Goal: Transaction & Acquisition: Book appointment/travel/reservation

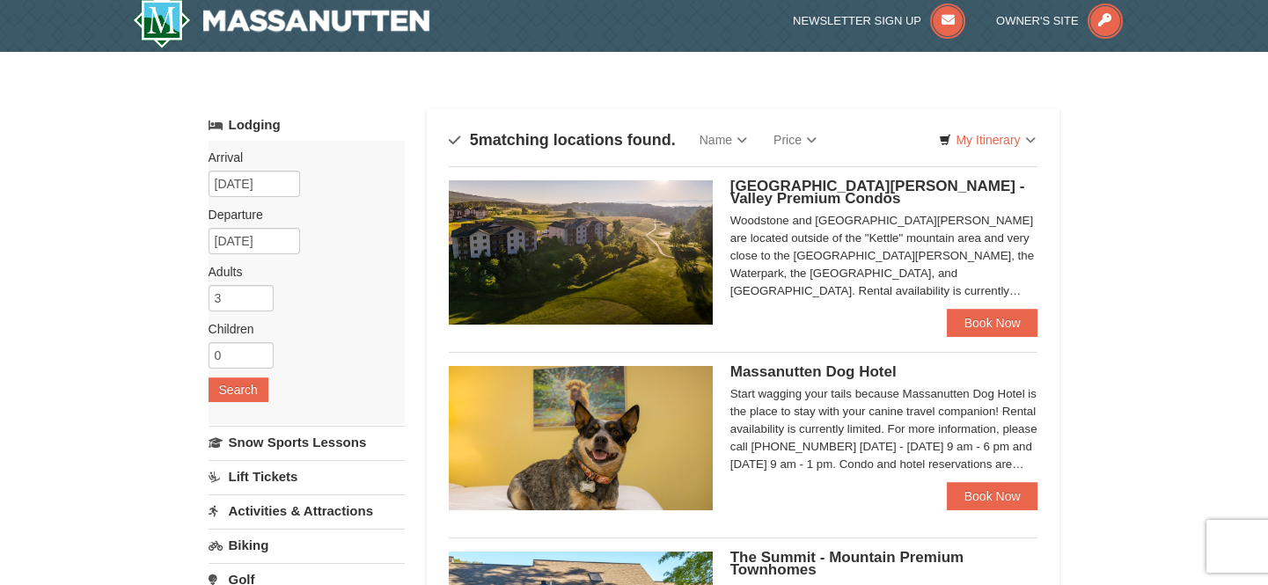
scroll to position [79, 0]
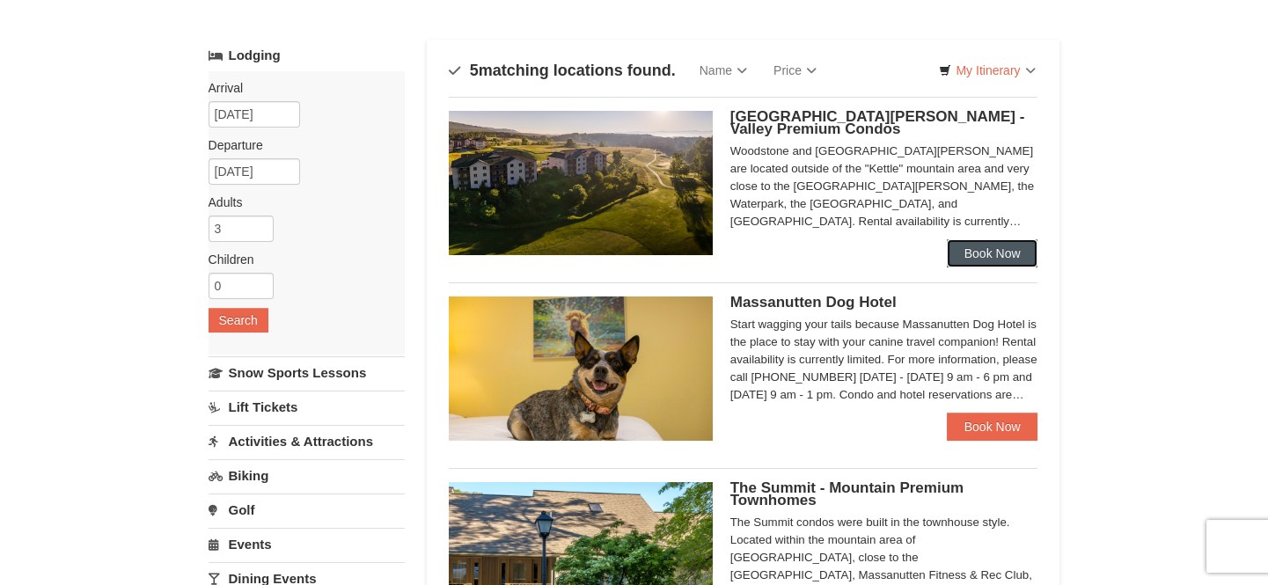
click at [976, 257] on link "Book Now" at bounding box center [991, 253] width 91 height 28
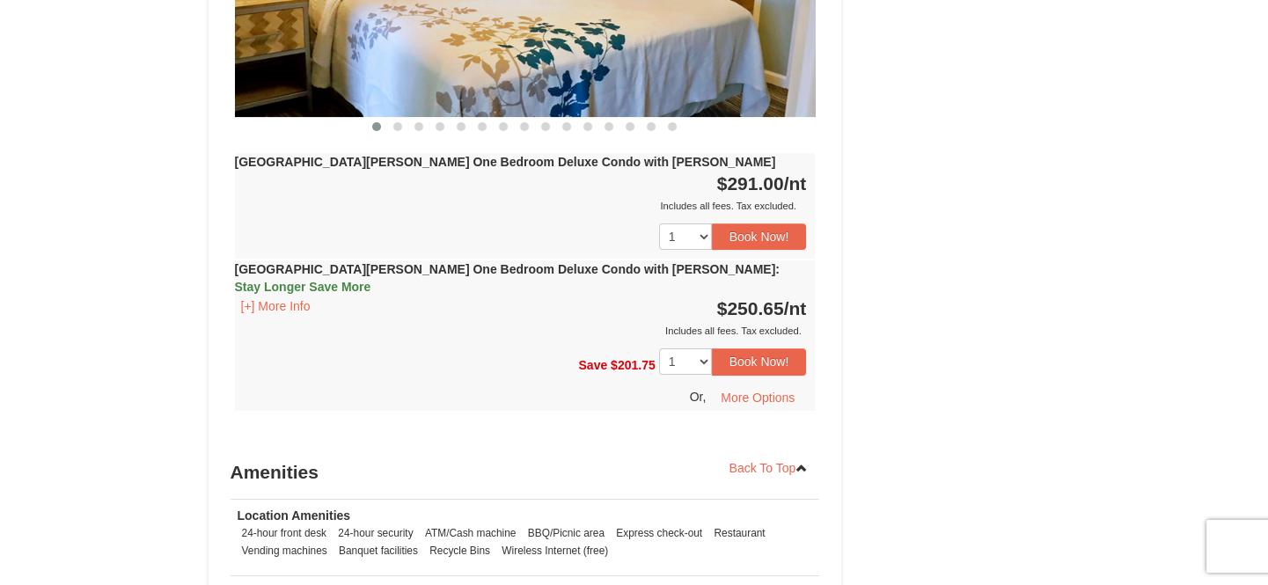
scroll to position [880, 0]
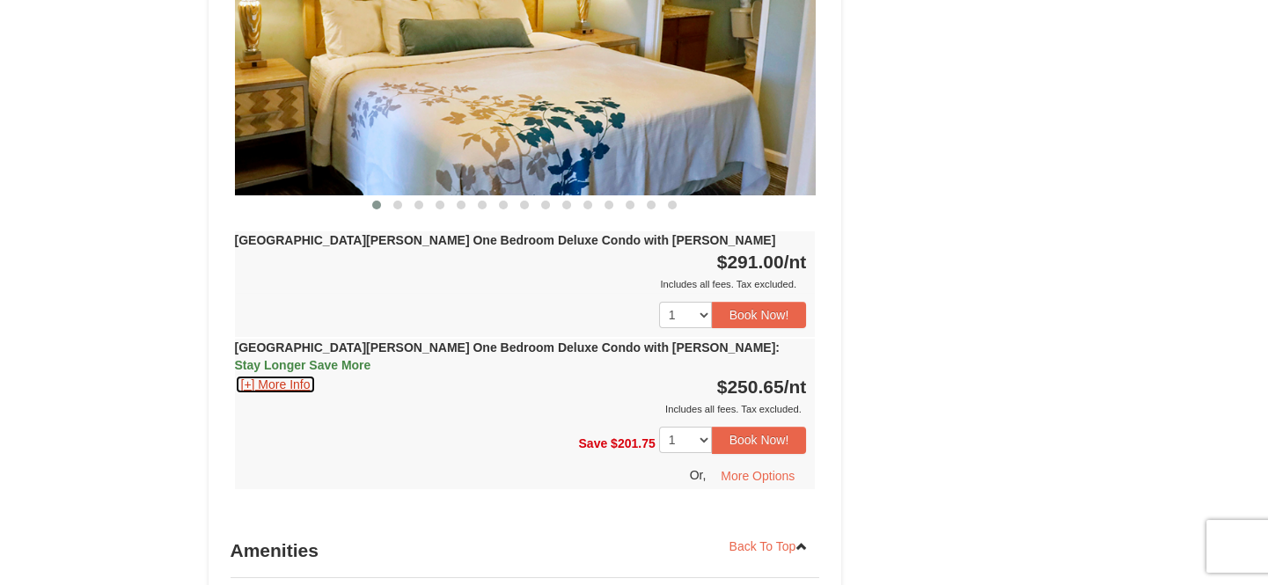
click at [288, 375] on button "[+] More Info" at bounding box center [276, 384] width 82 height 19
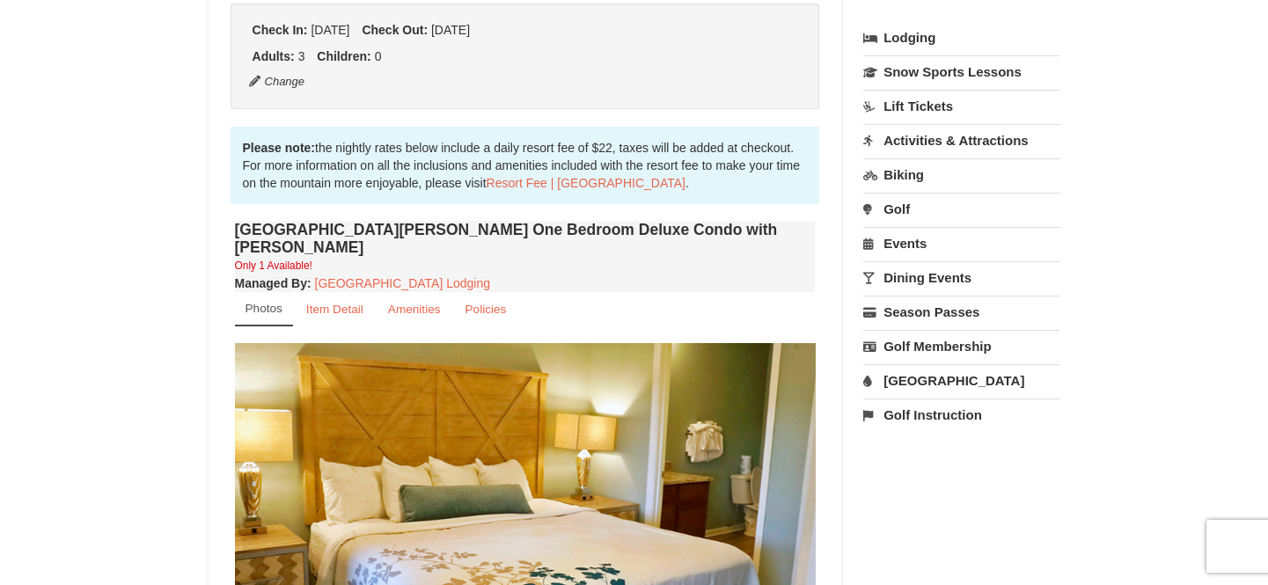
scroll to position [399, 0]
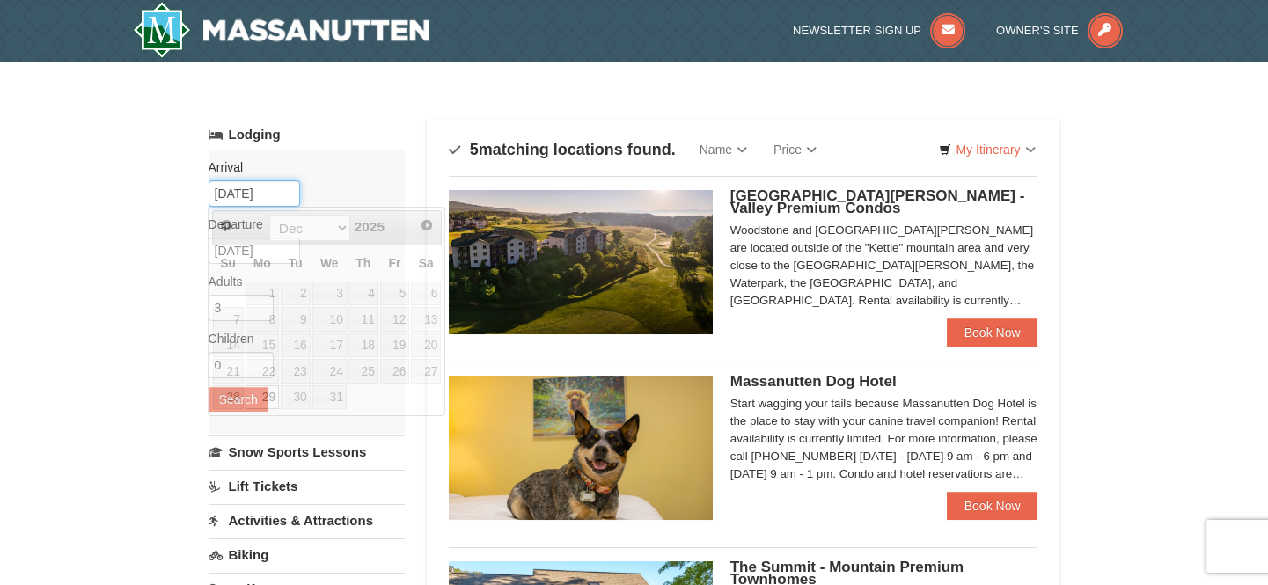
click at [285, 197] on input "12/29/2025" at bounding box center [253, 193] width 91 height 26
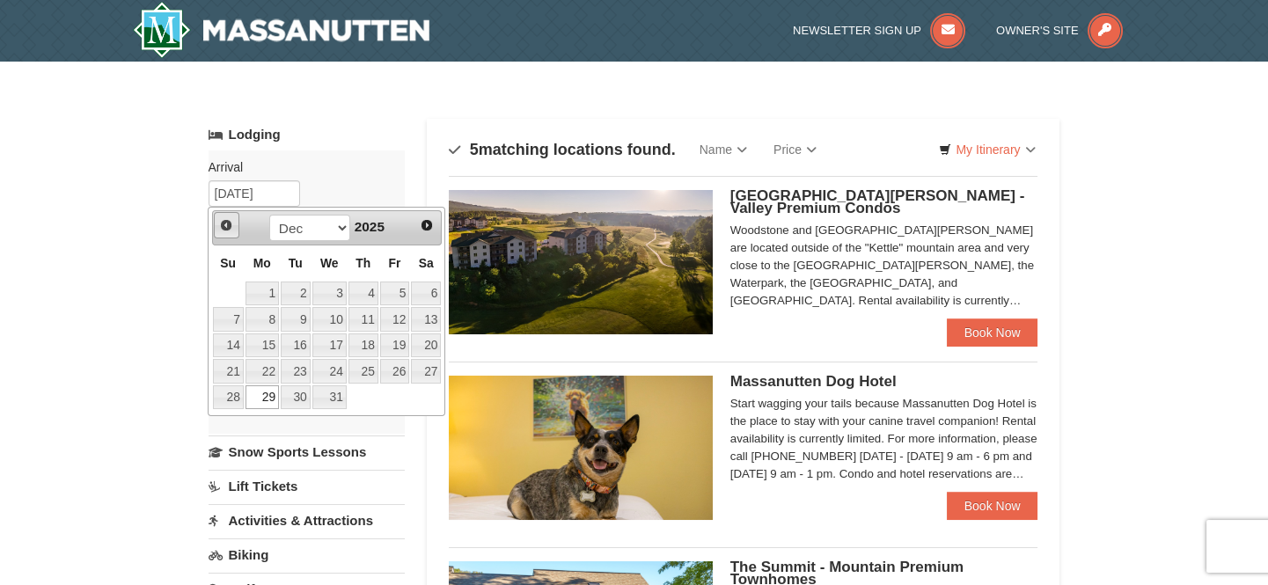
click at [216, 230] on link "Prev" at bounding box center [227, 225] width 26 height 26
click at [223, 223] on span "Prev" at bounding box center [226, 225] width 14 height 14
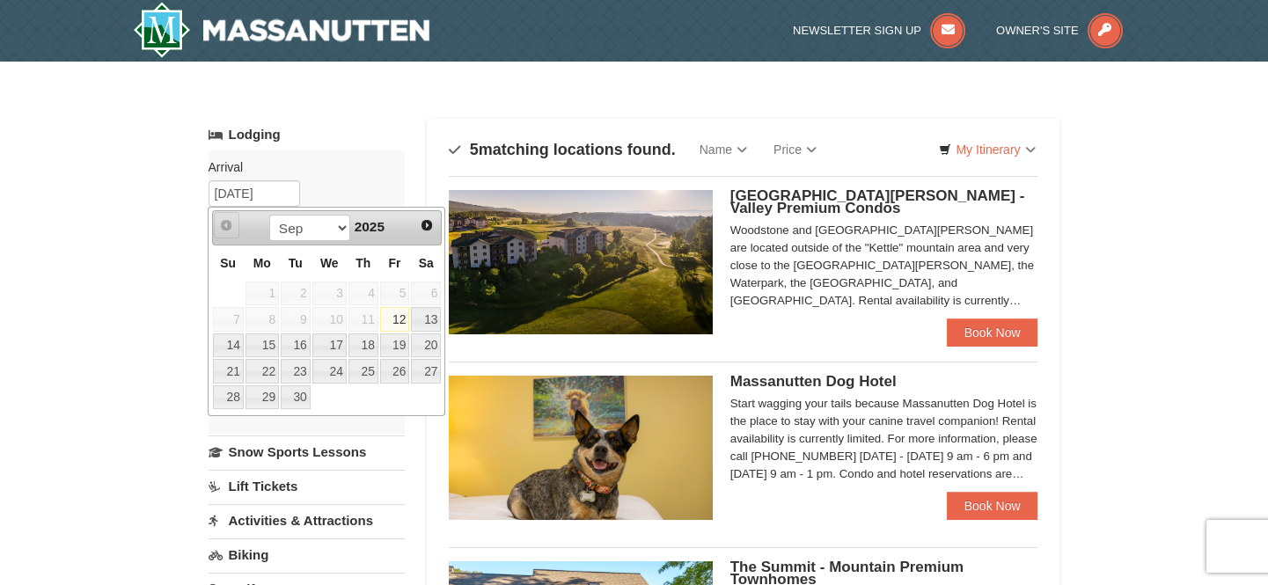
click at [223, 223] on span "Prev" at bounding box center [226, 225] width 14 height 14
click at [420, 226] on span "Next" at bounding box center [427, 225] width 14 height 14
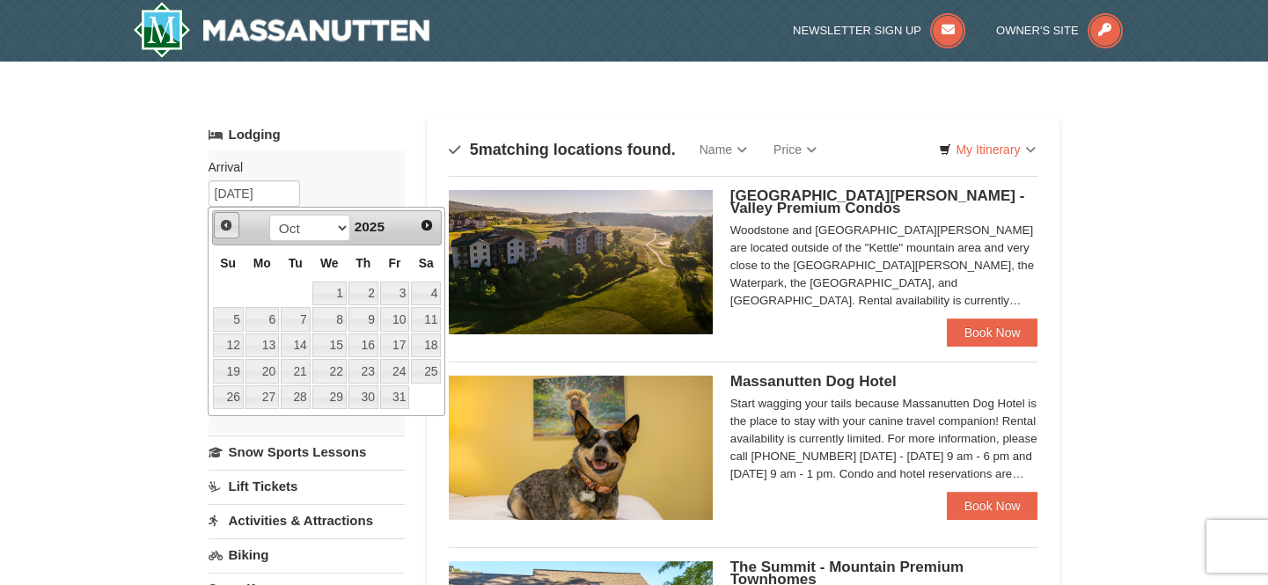
click at [225, 223] on span "Prev" at bounding box center [226, 225] width 14 height 14
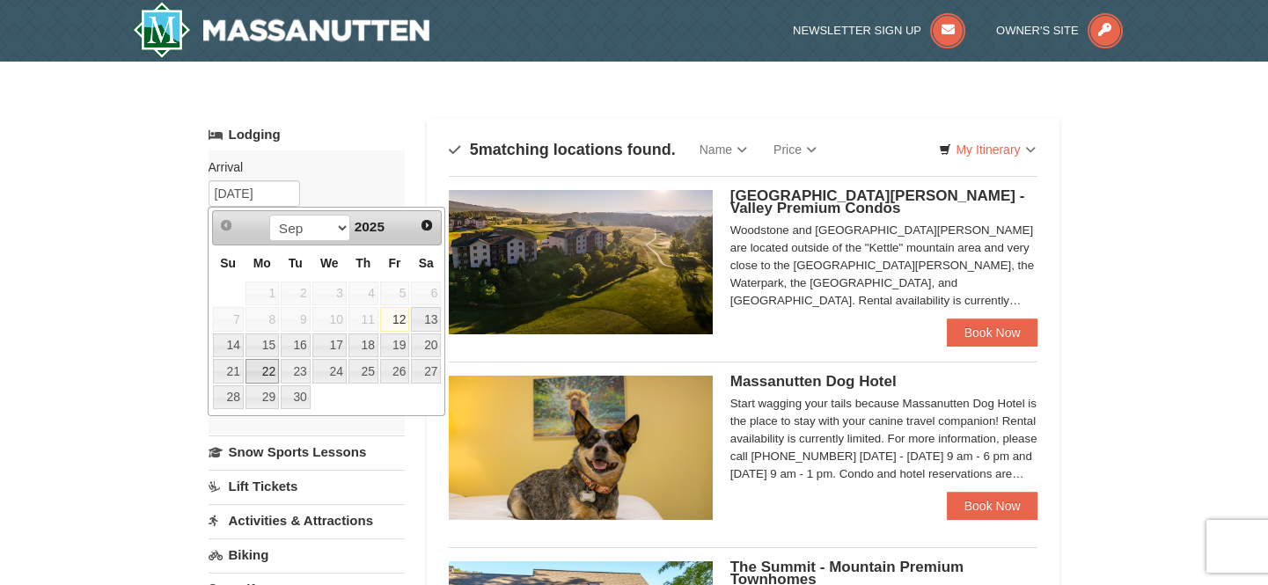
click at [271, 369] on link "22" at bounding box center [261, 371] width 33 height 25
type input "[DATE]"
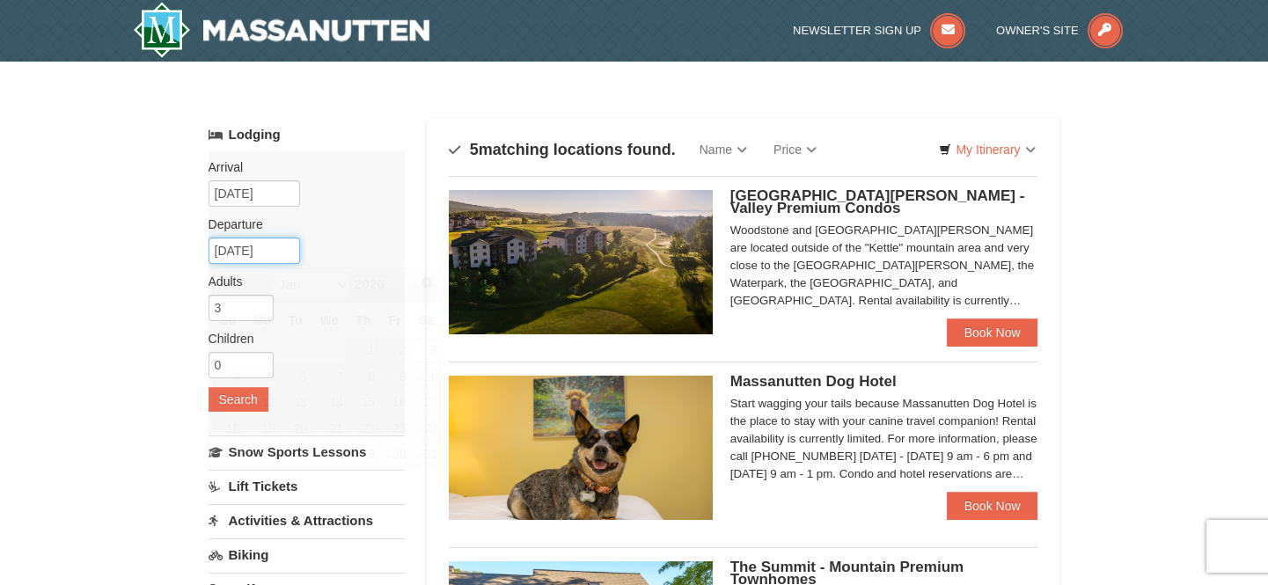
click at [268, 252] on input "01/03/2026" at bounding box center [253, 251] width 91 height 26
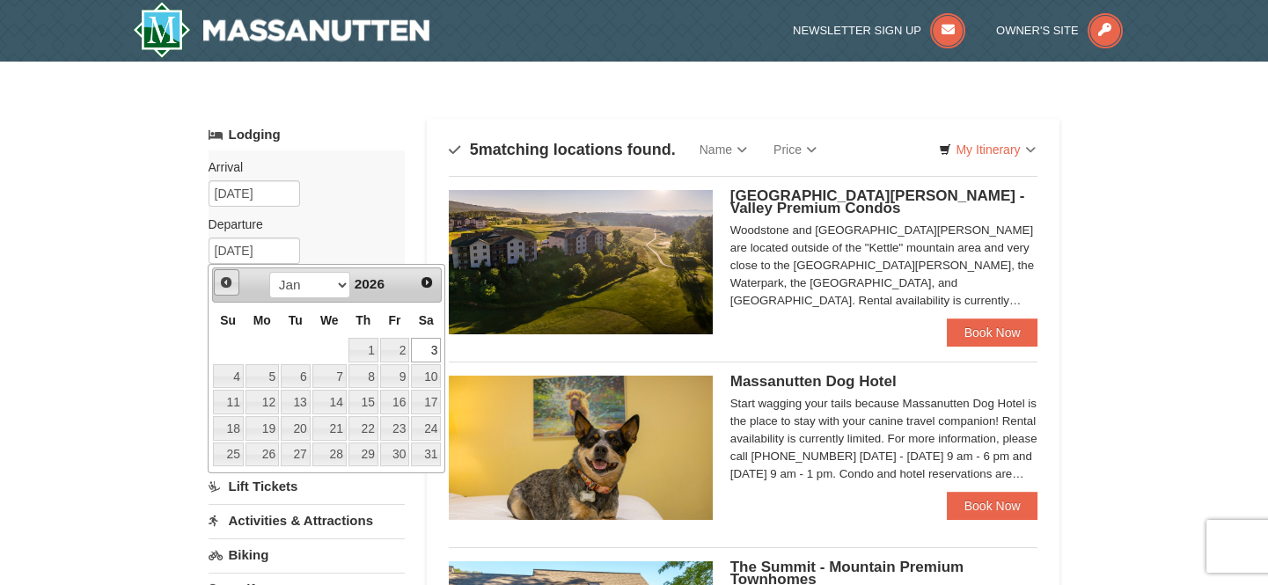
click at [226, 286] on span "Prev" at bounding box center [226, 282] width 14 height 14
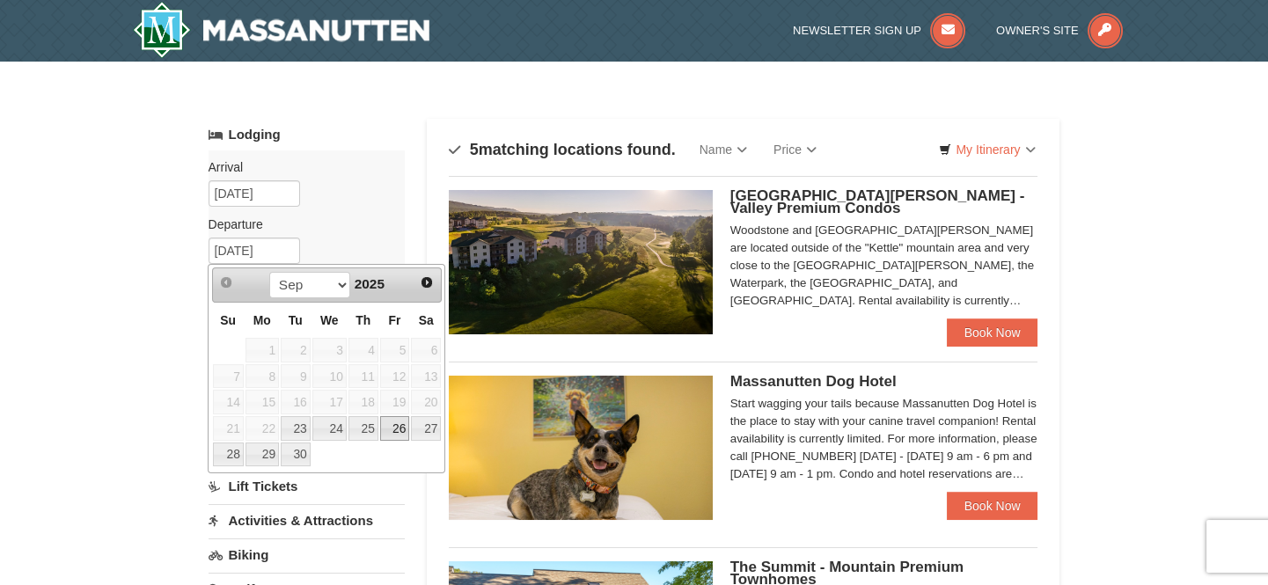
click at [397, 428] on link "26" at bounding box center [395, 428] width 30 height 25
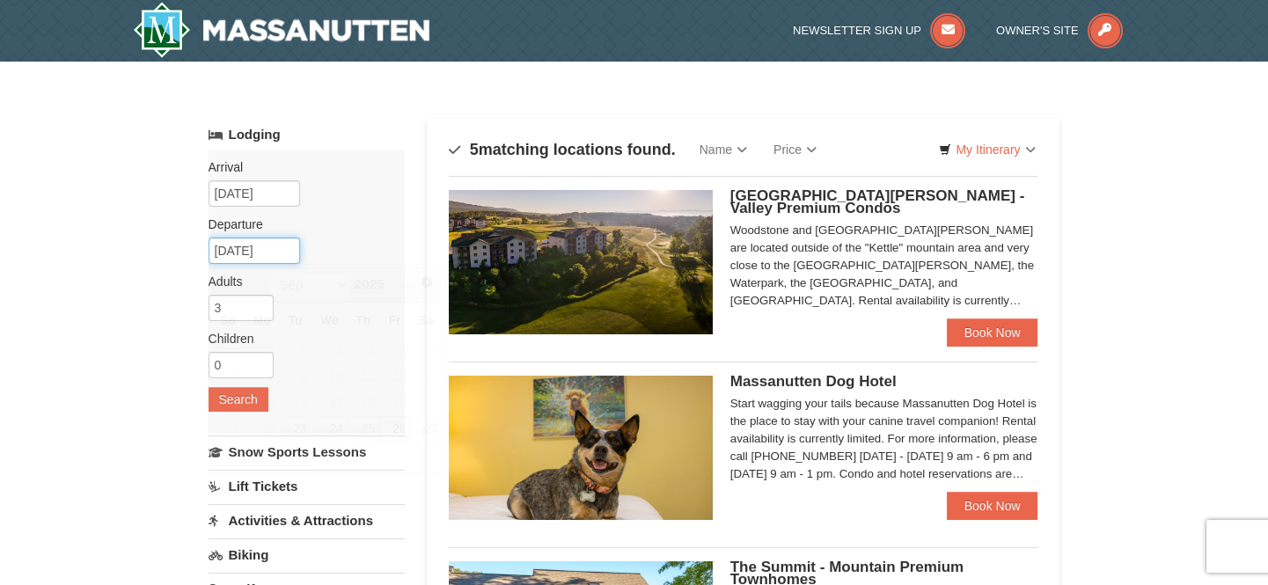
click at [276, 255] on input "09/26/2025" at bounding box center [253, 251] width 91 height 26
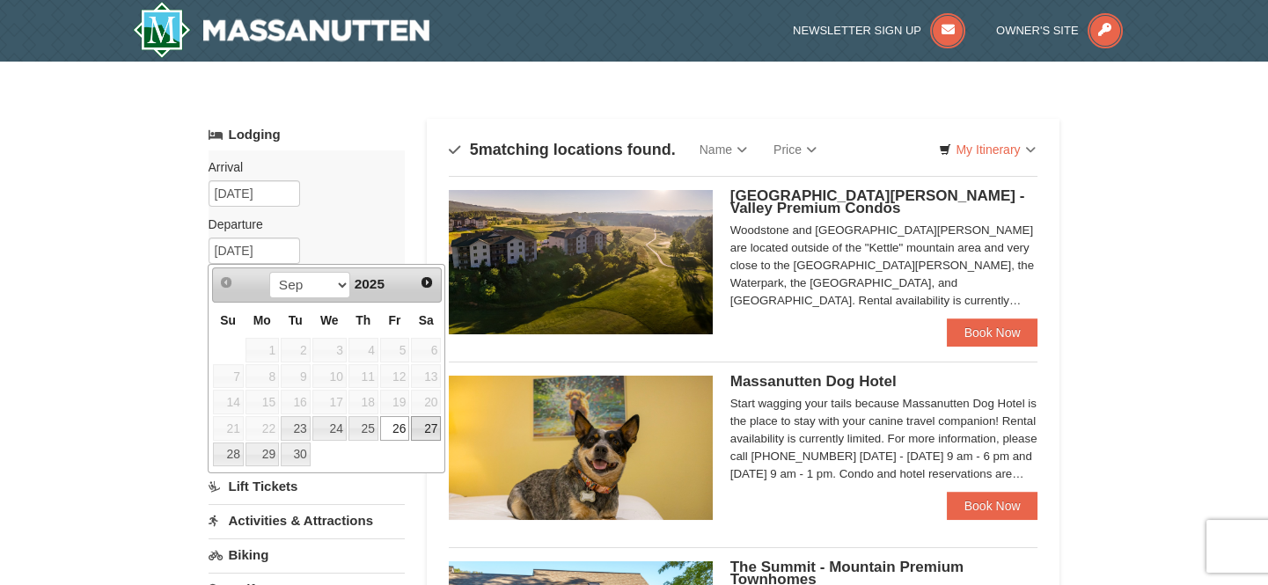
click at [440, 426] on link "27" at bounding box center [426, 428] width 30 height 25
type input "09/27/2025"
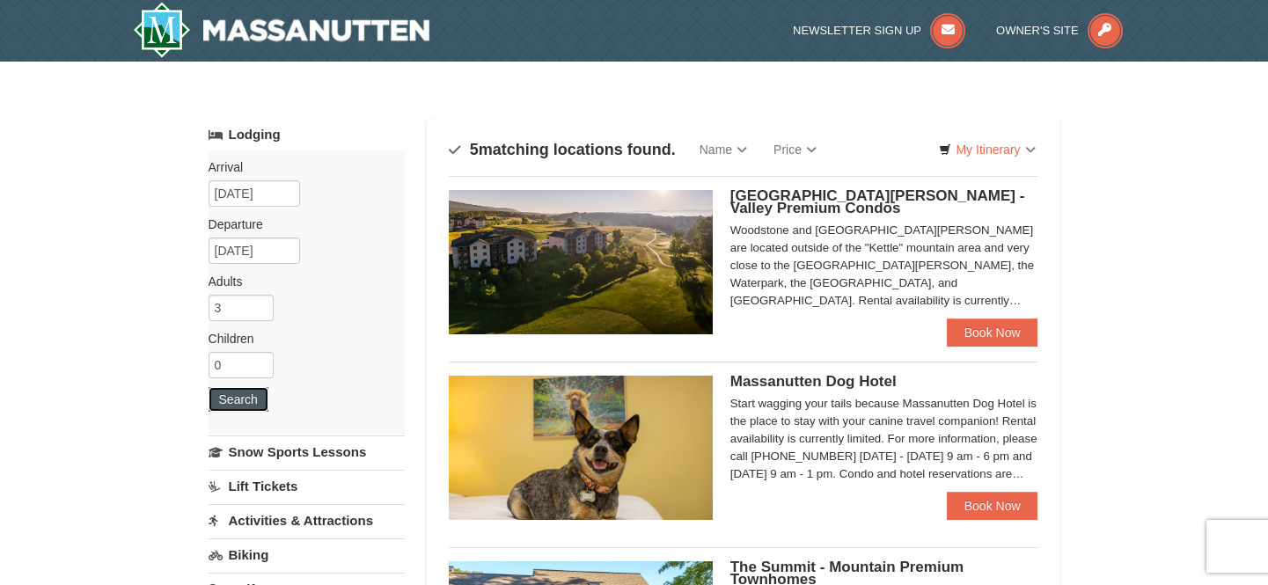
click at [242, 396] on button "Search" at bounding box center [238, 399] width 60 height 25
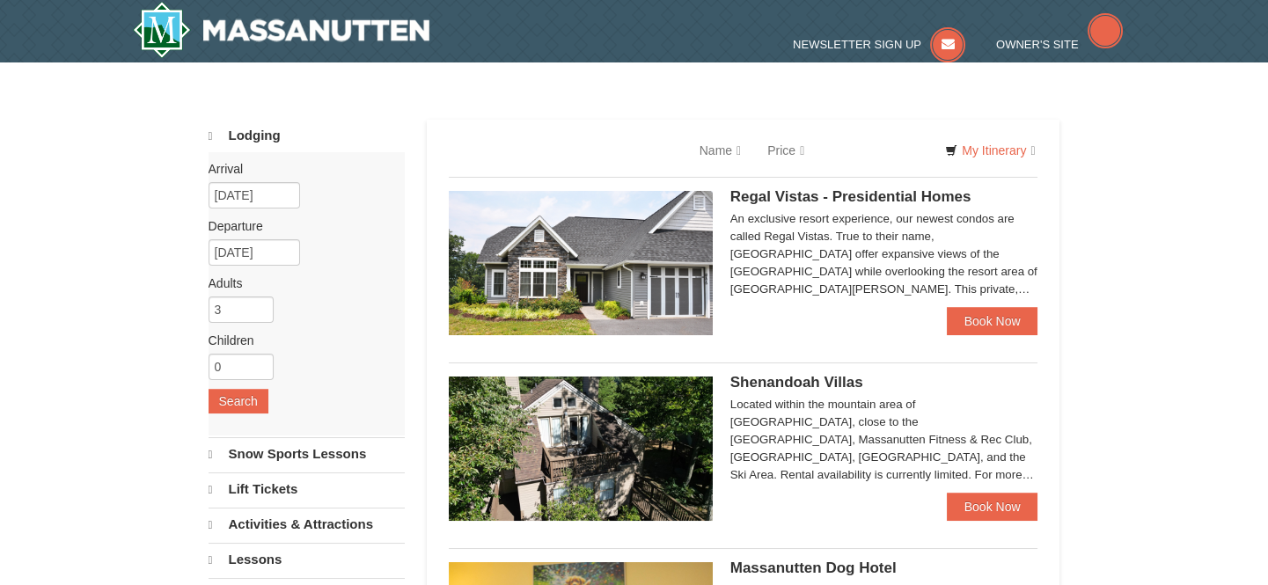
select select "9"
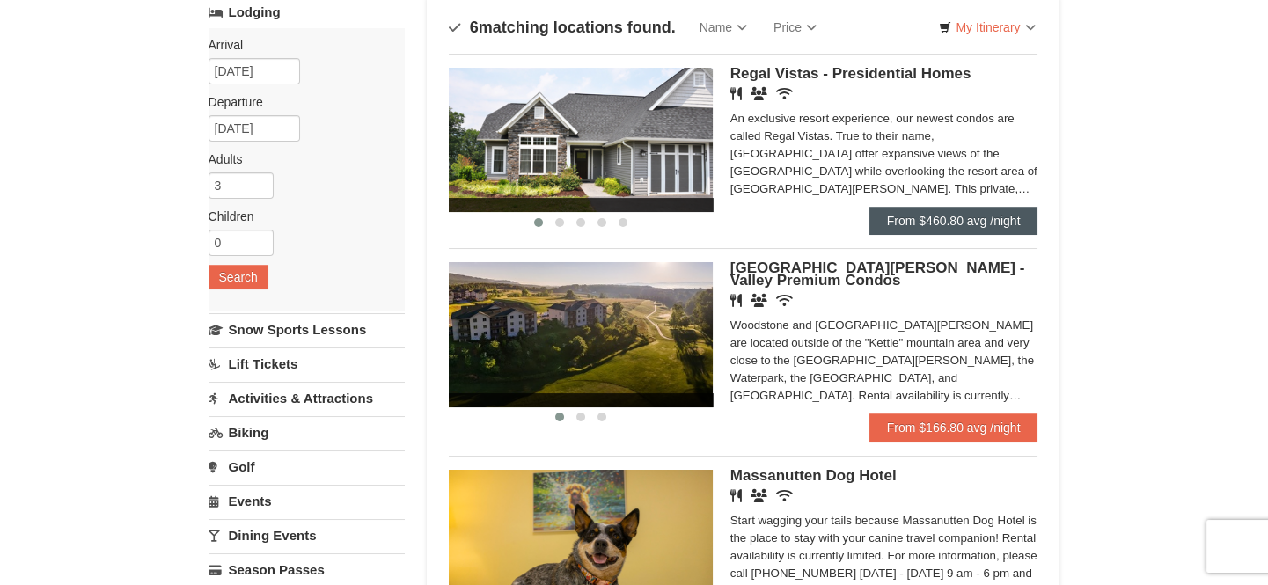
scroll to position [159, 0]
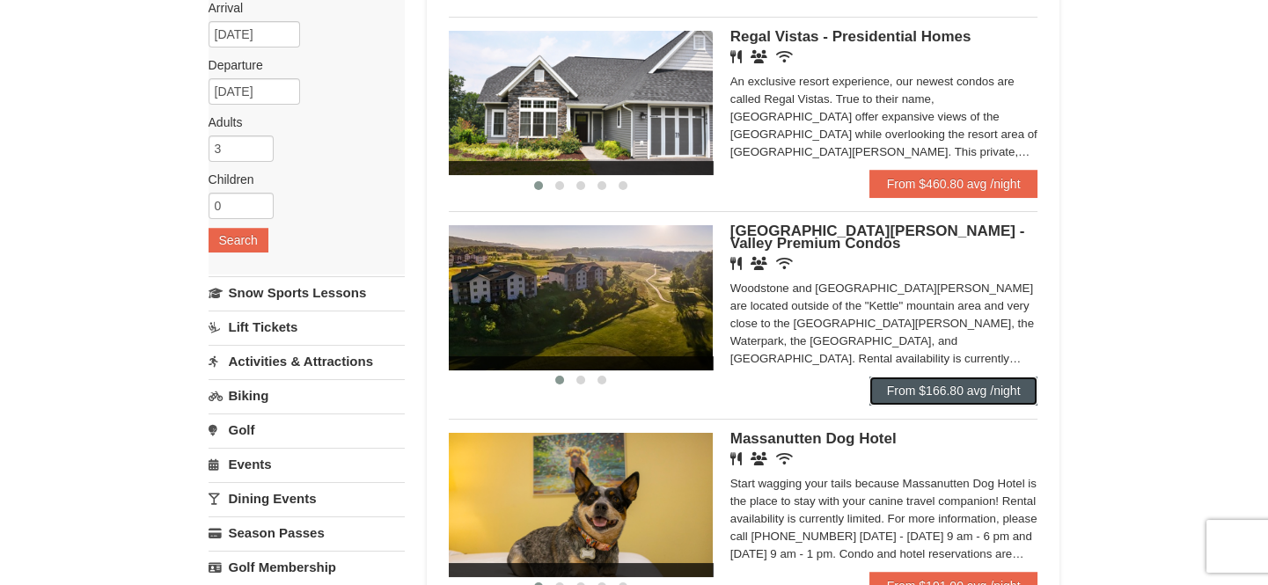
click at [922, 395] on link "From $166.80 avg /night" at bounding box center [953, 390] width 169 height 28
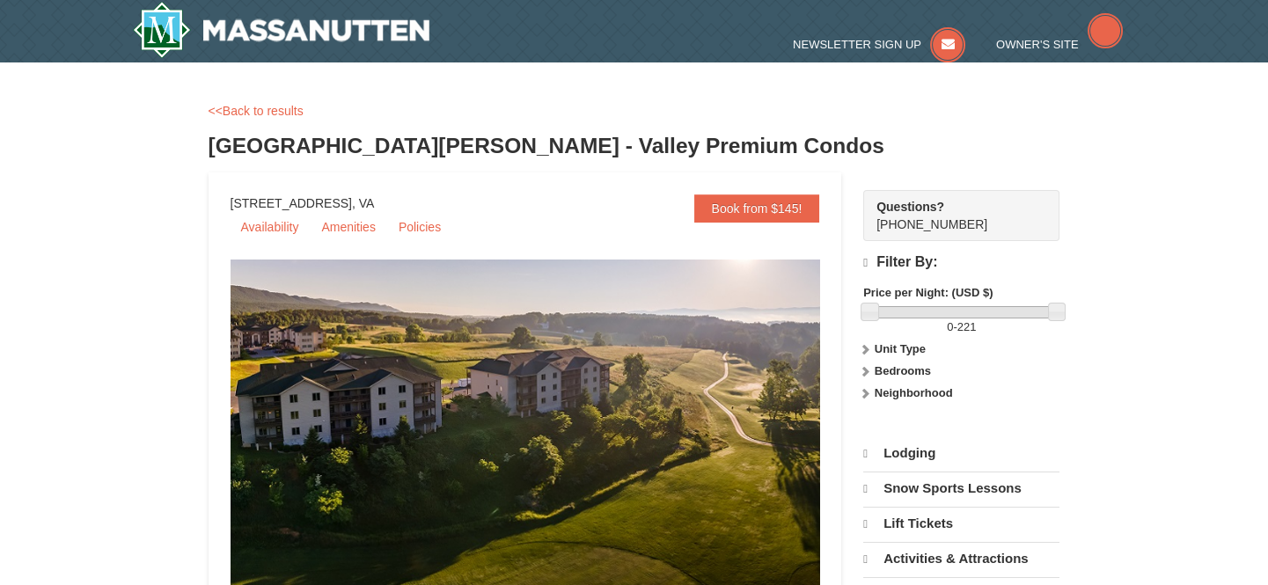
select select "9"
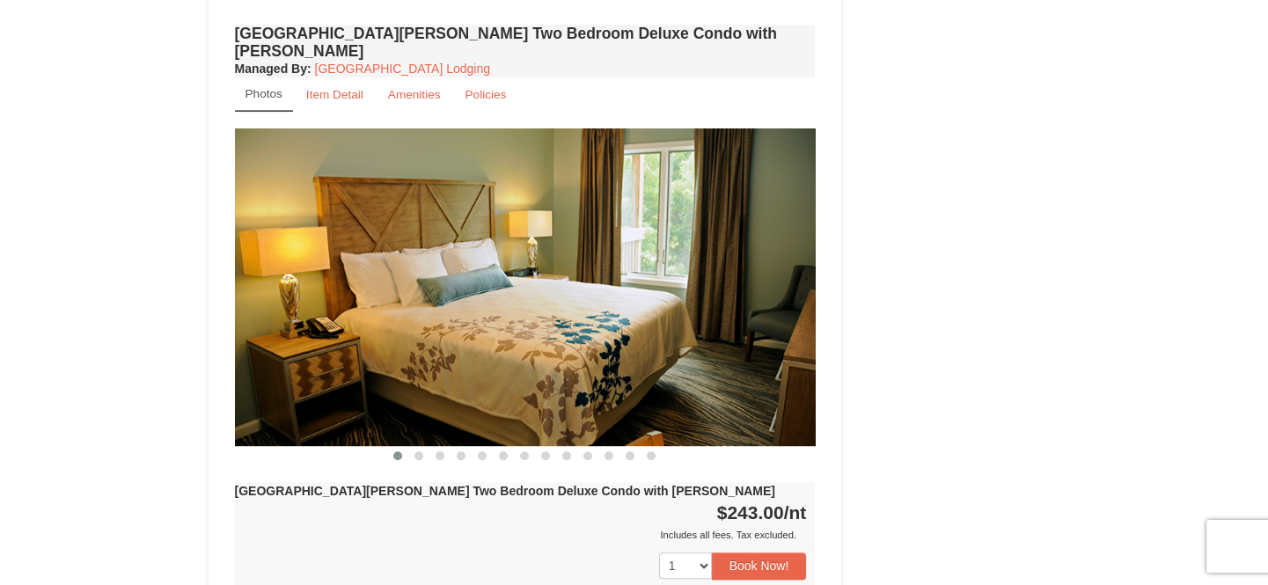
scroll to position [2399, 0]
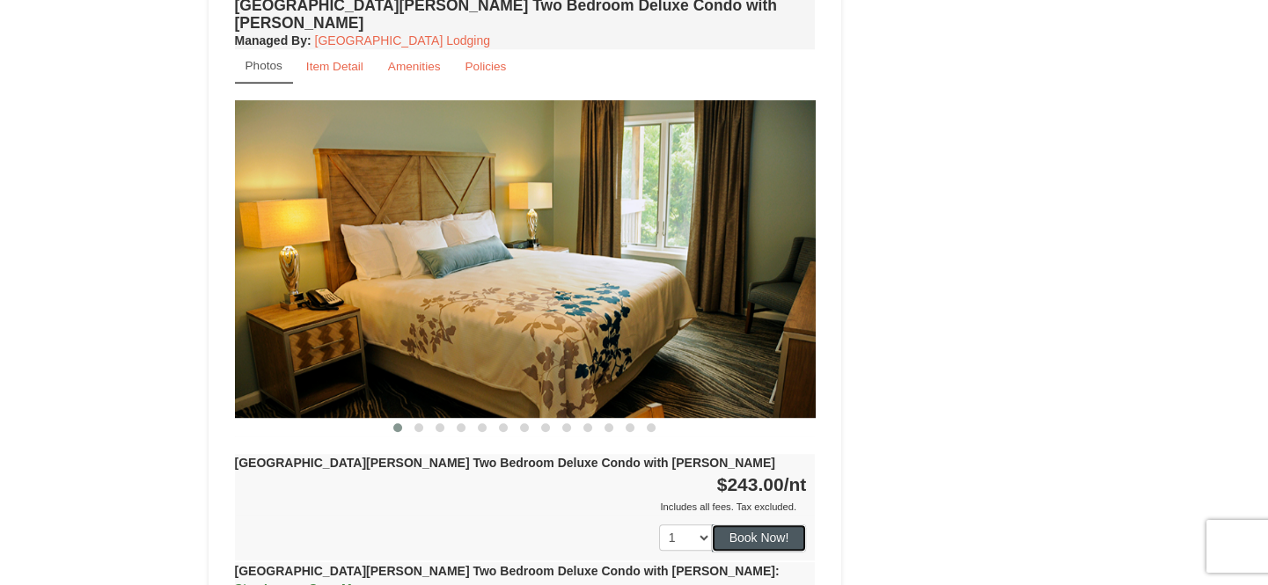
click at [763, 524] on button "Book Now!" at bounding box center [759, 537] width 95 height 26
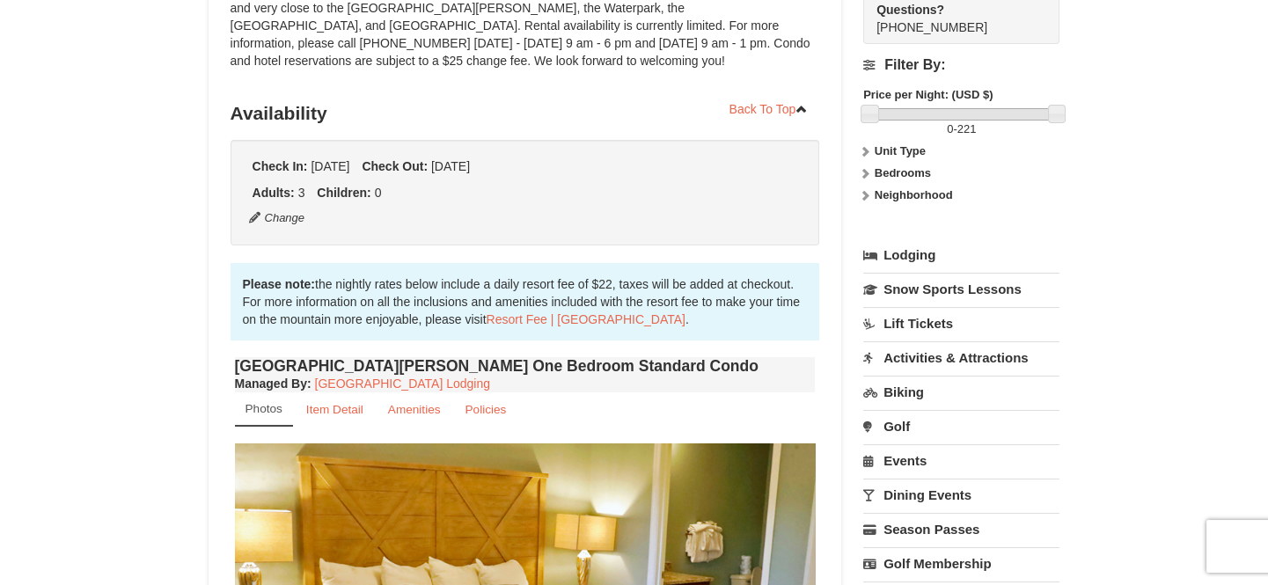
scroll to position [172, 0]
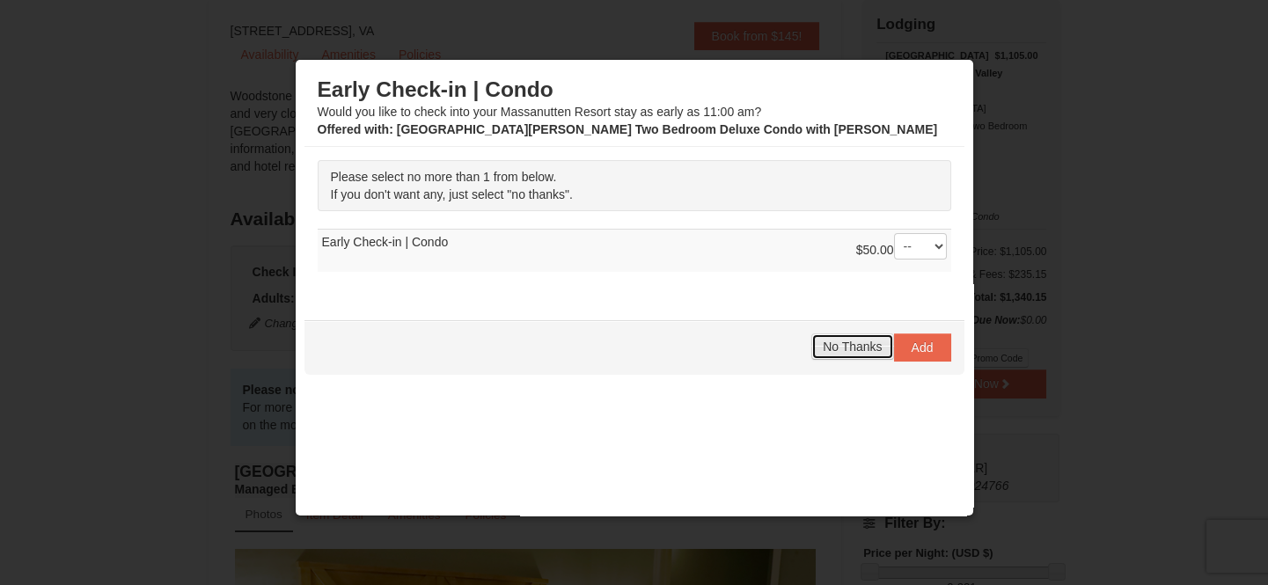
click at [849, 347] on span "No Thanks" at bounding box center [851, 347] width 59 height 14
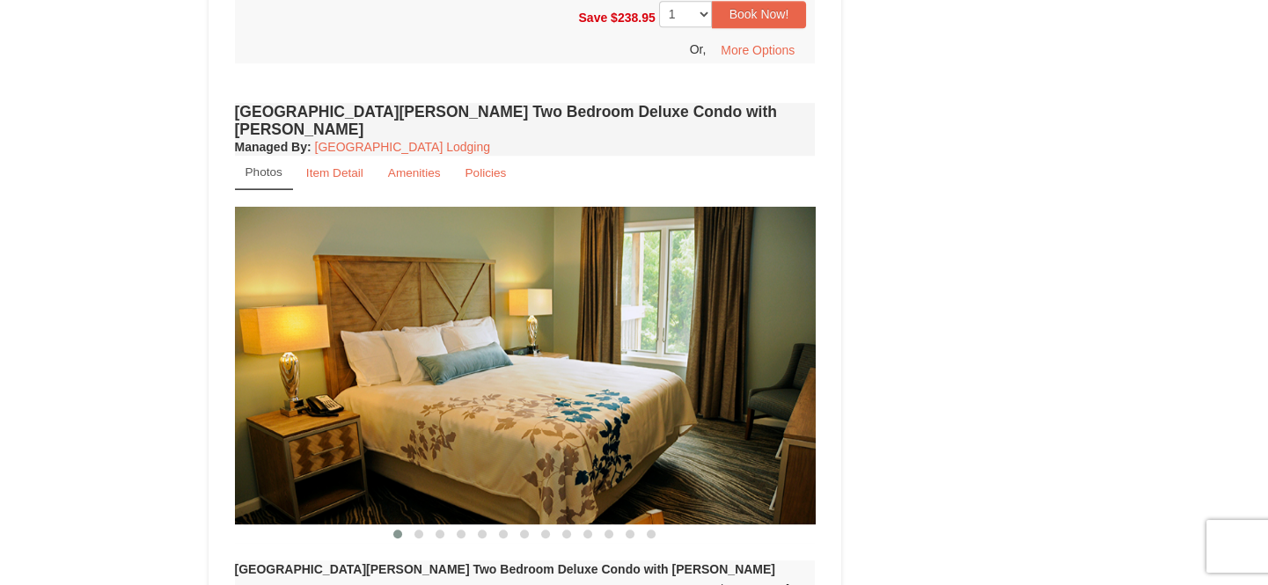
scroll to position [2331, 0]
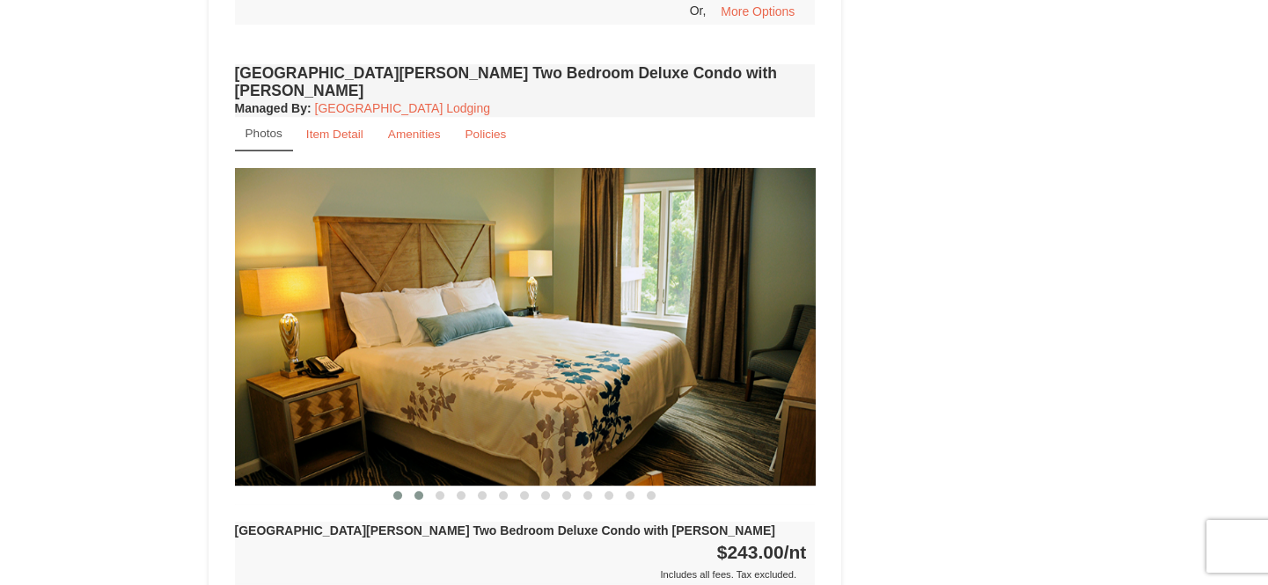
click at [415, 491] on span at bounding box center [418, 495] width 9 height 9
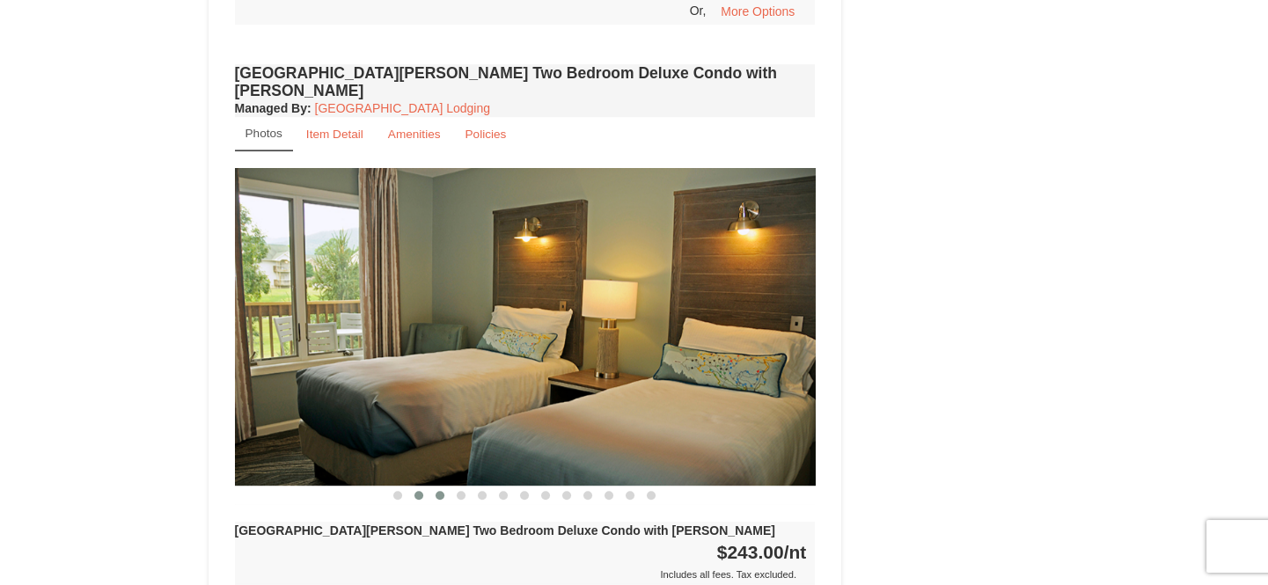
click at [440, 491] on span at bounding box center [439, 495] width 9 height 9
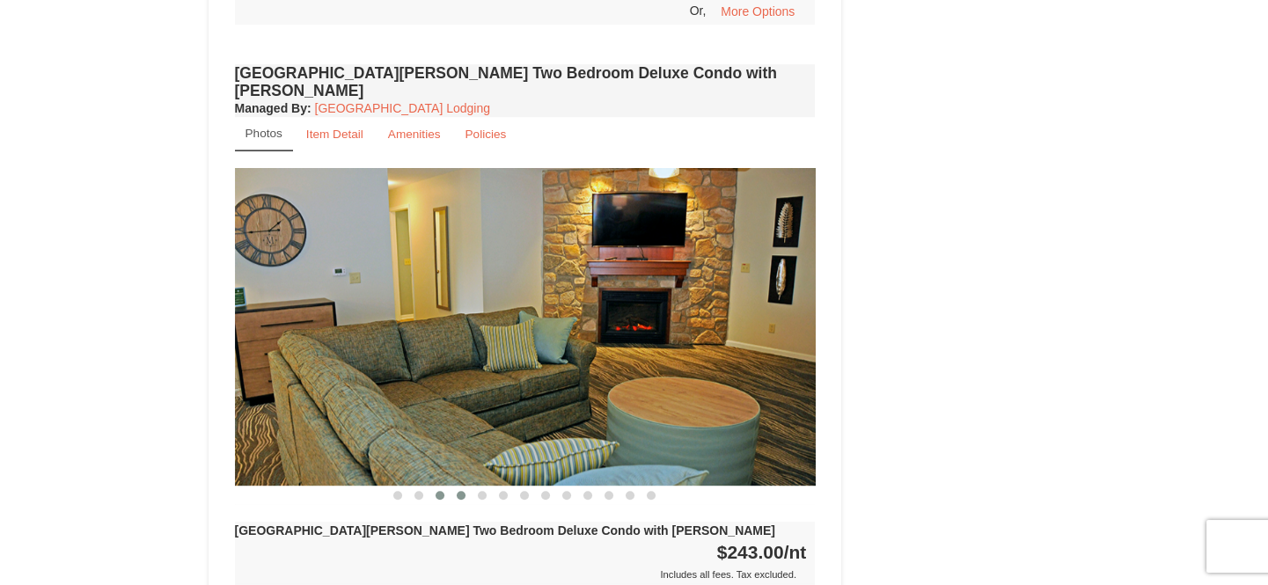
click at [456, 486] on button at bounding box center [460, 495] width 21 height 18
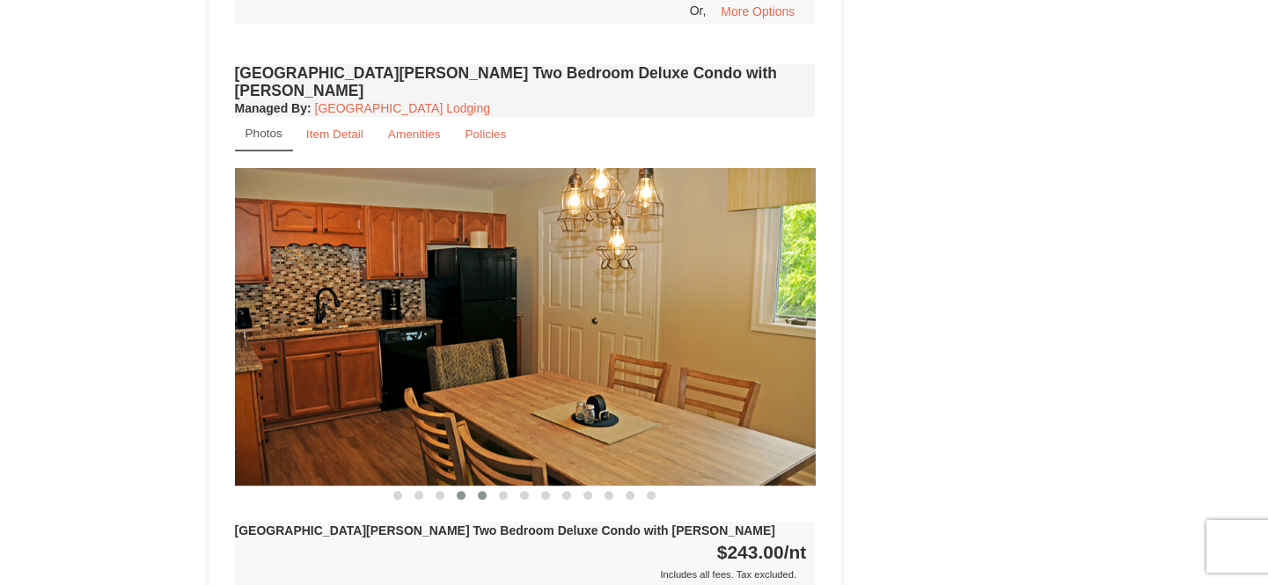
click at [481, 491] on span at bounding box center [482, 495] width 9 height 9
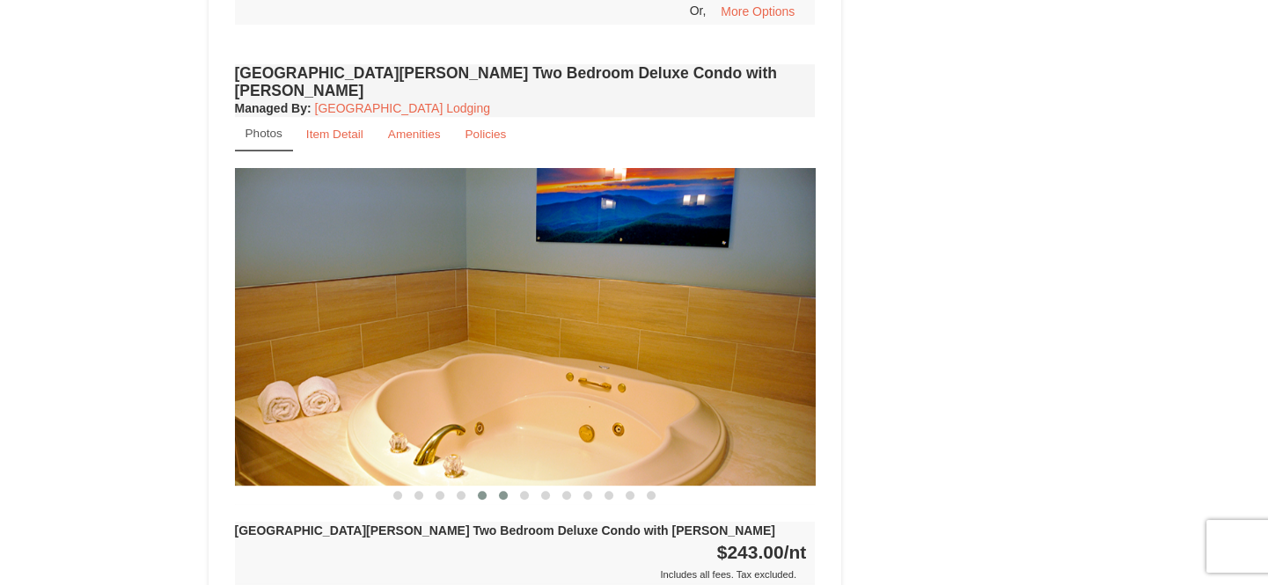
click at [500, 486] on button at bounding box center [503, 495] width 21 height 18
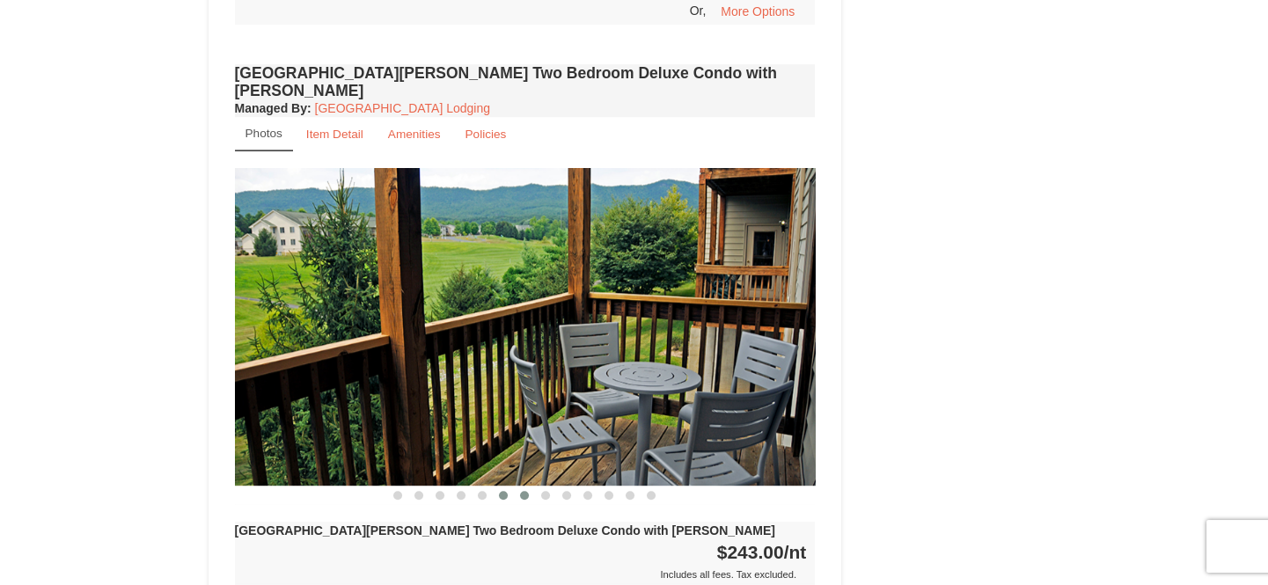
click at [532, 486] on button at bounding box center [524, 495] width 21 height 18
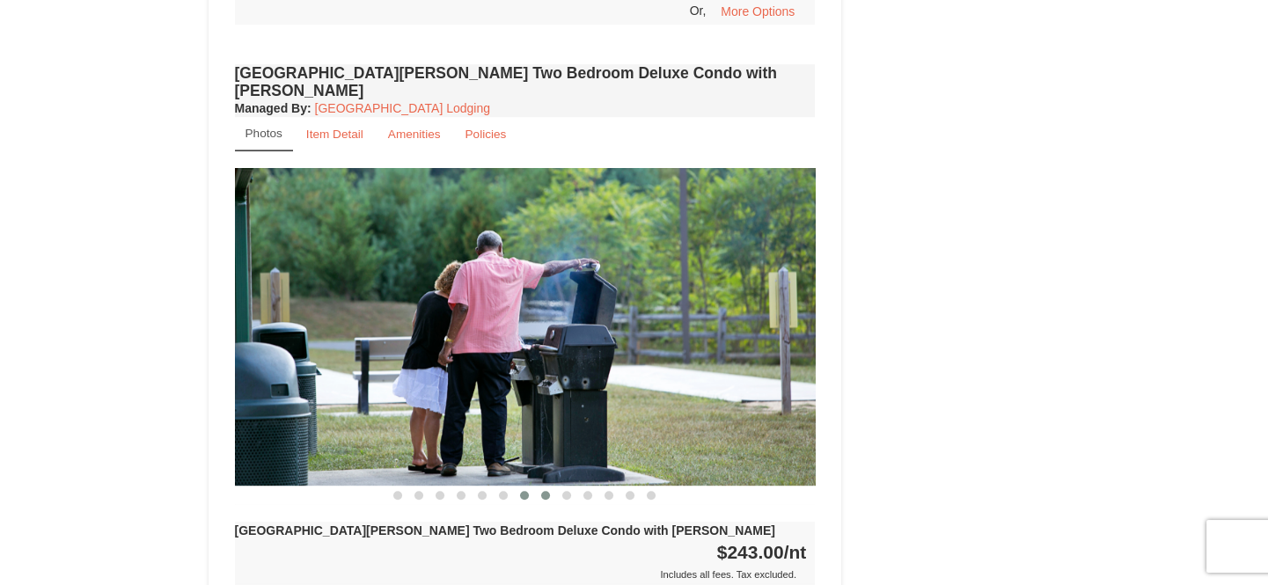
click at [541, 491] on span at bounding box center [545, 495] width 9 height 9
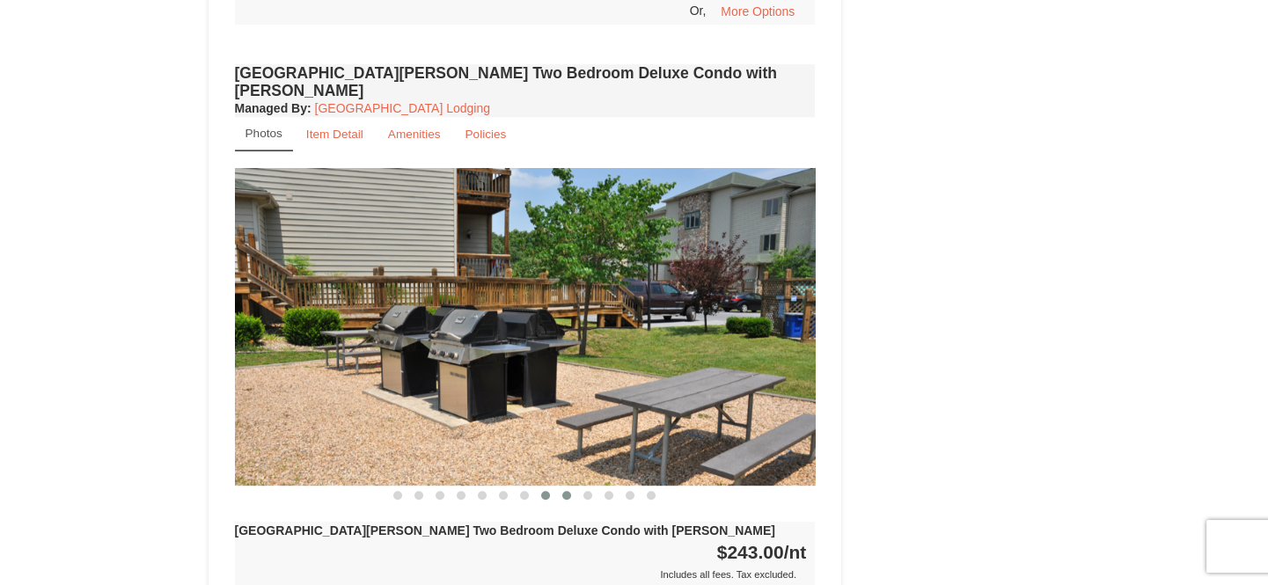
click at [563, 491] on span at bounding box center [566, 495] width 9 height 9
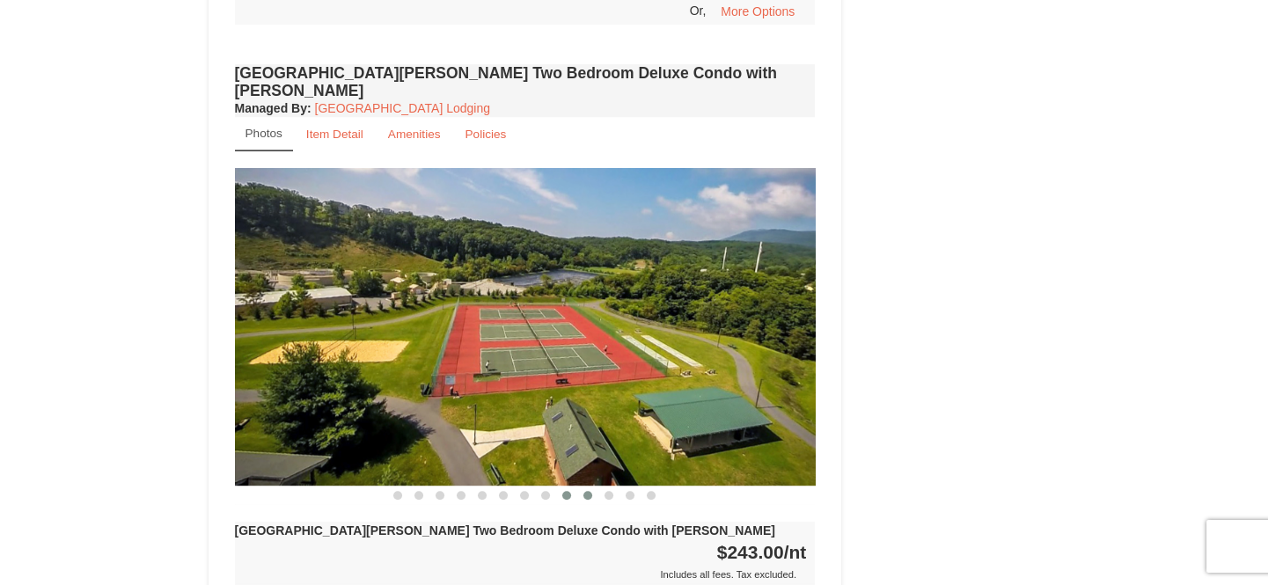
click at [589, 491] on span at bounding box center [587, 495] width 9 height 9
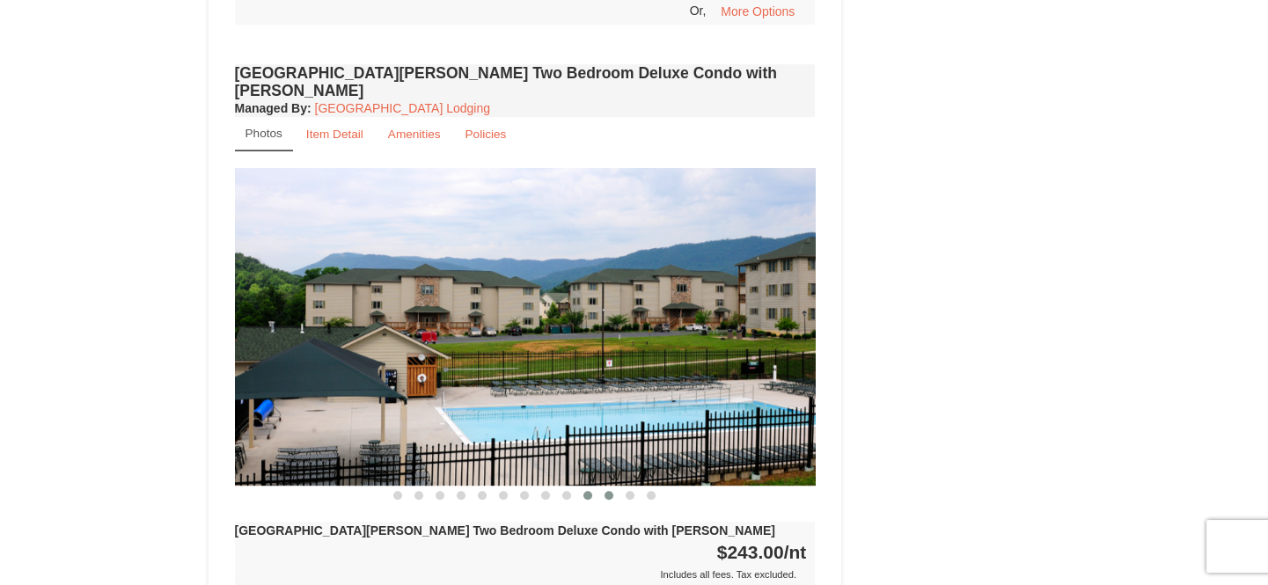
click at [609, 491] on span at bounding box center [608, 495] width 9 height 9
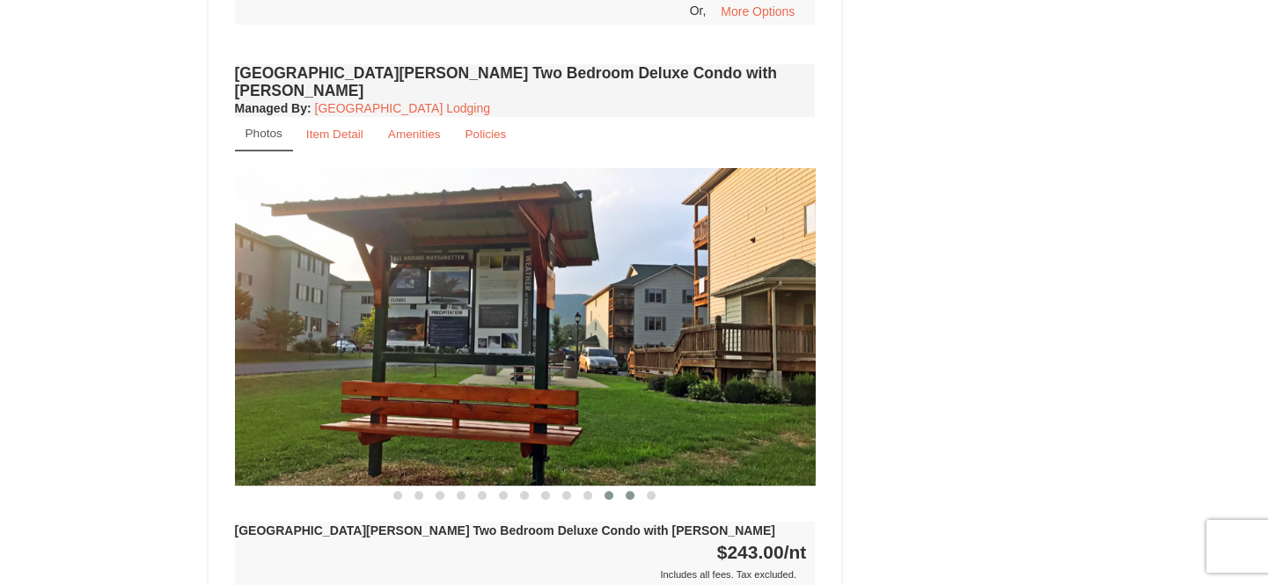
click at [630, 491] on span at bounding box center [629, 495] width 9 height 9
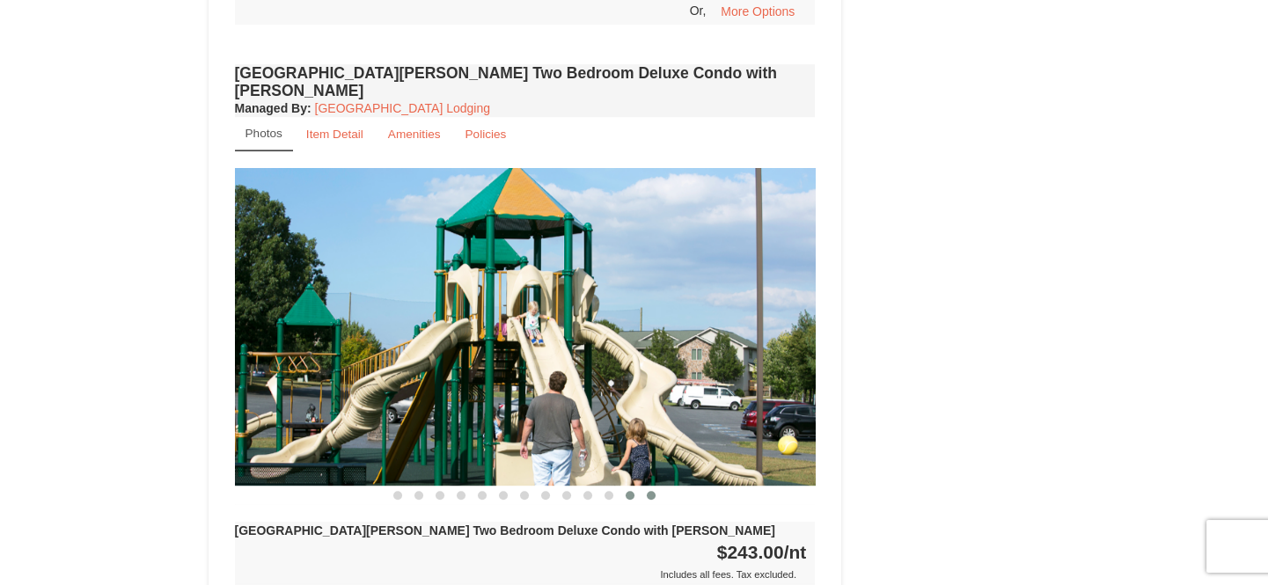
click at [655, 486] on button at bounding box center [650, 495] width 21 height 18
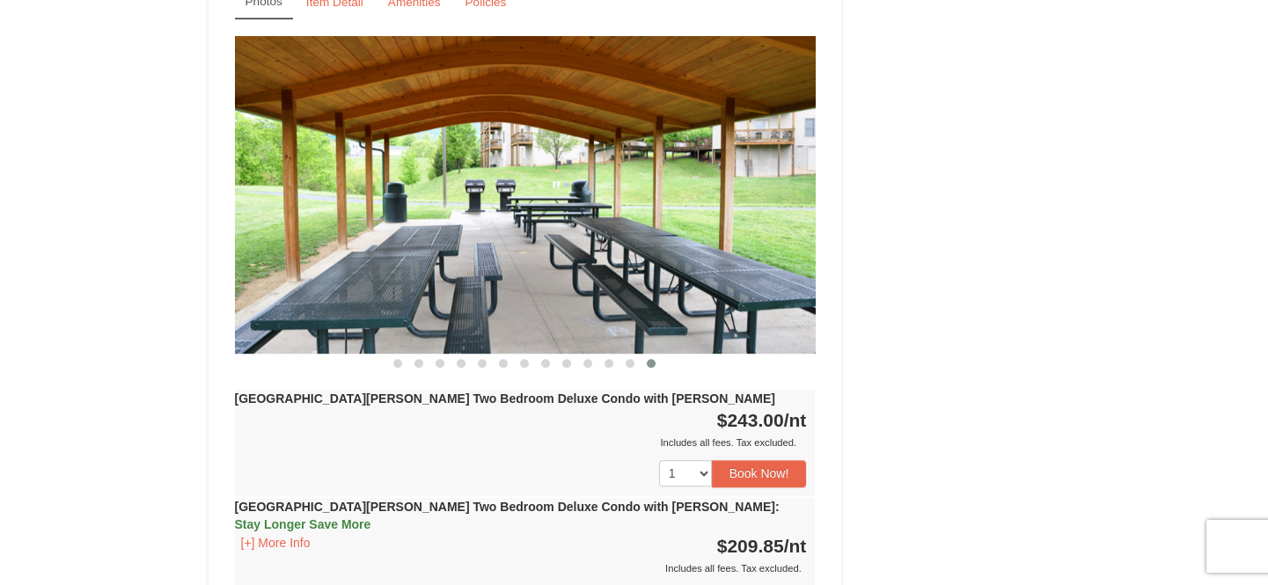
scroll to position [2490, 0]
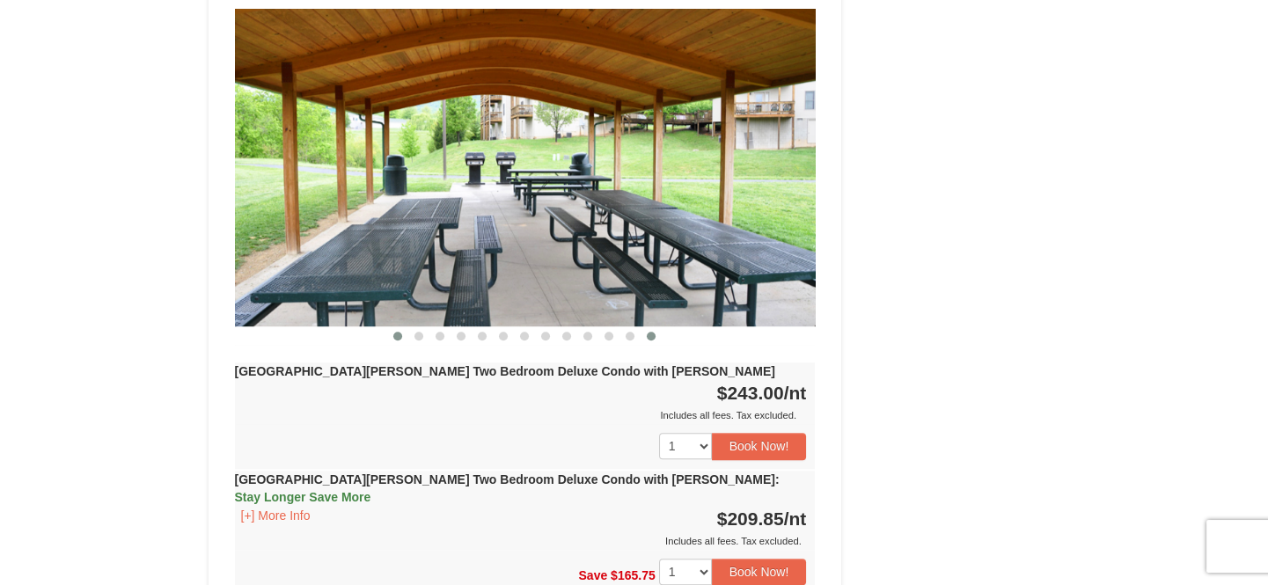
click at [397, 327] on button at bounding box center [397, 336] width 21 height 18
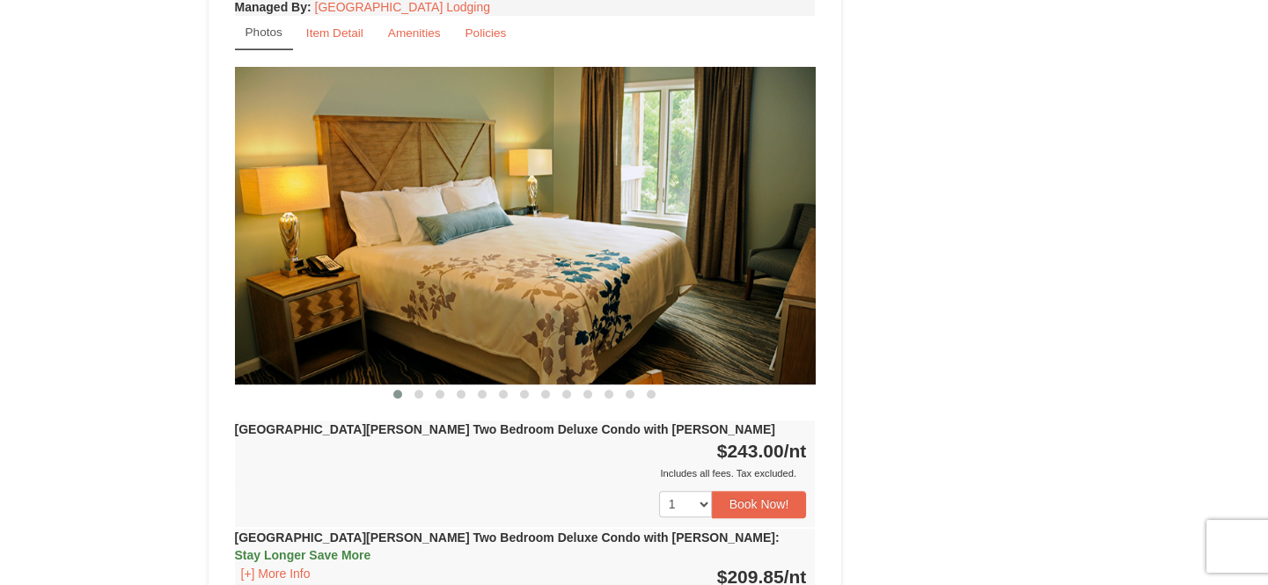
scroll to position [2410, 0]
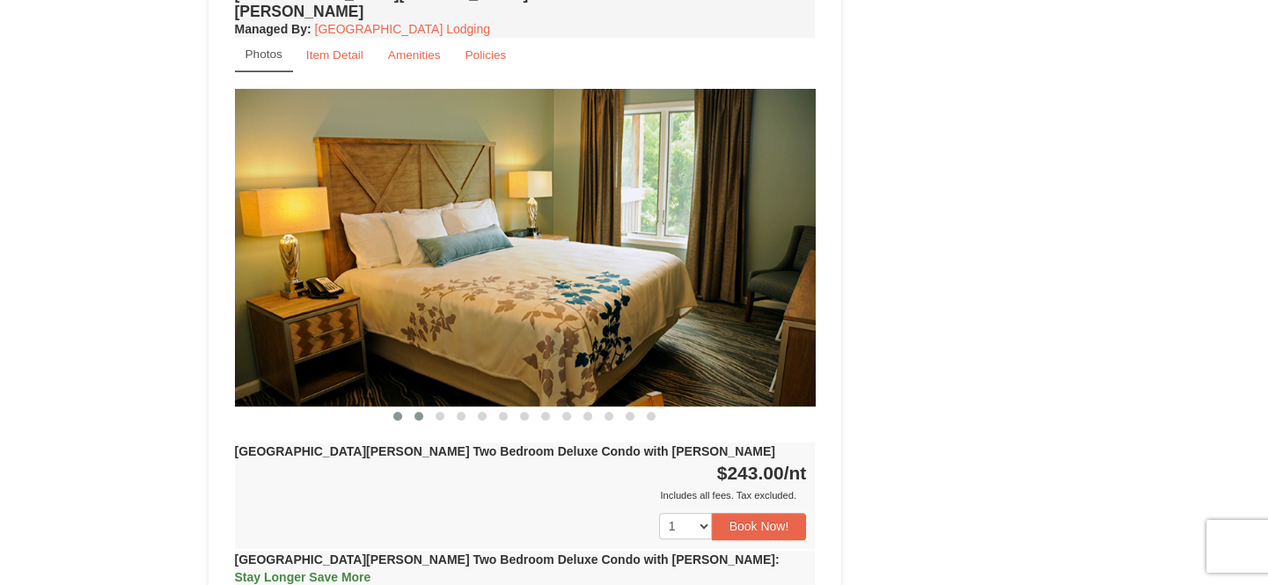
click at [418, 407] on button at bounding box center [418, 416] width 21 height 18
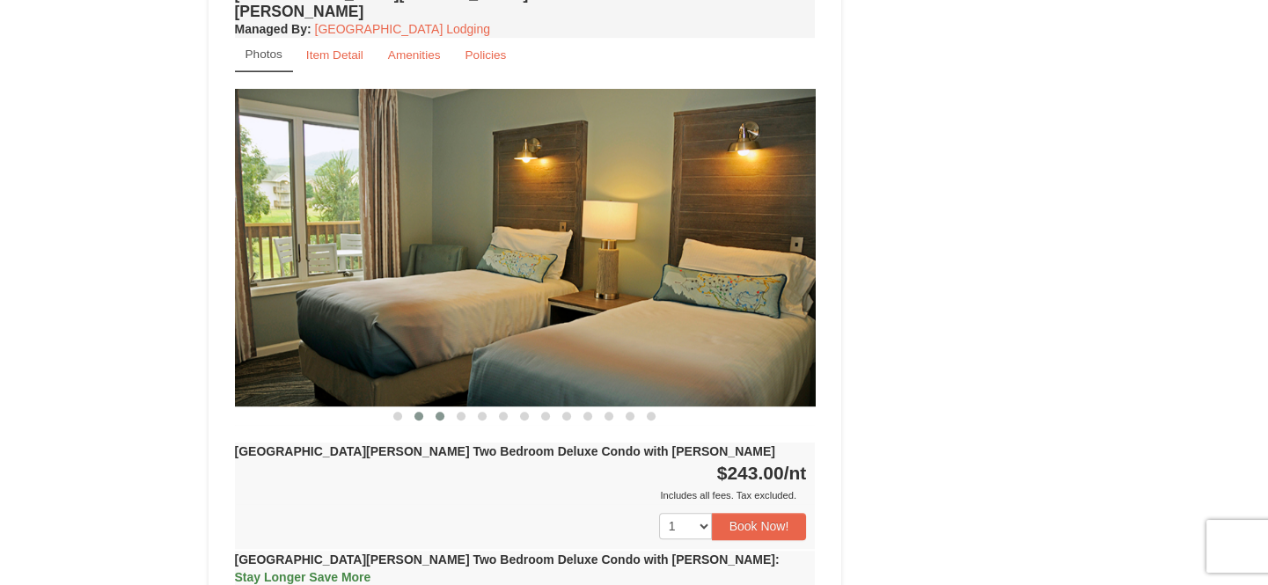
click at [439, 412] on span at bounding box center [439, 416] width 9 height 9
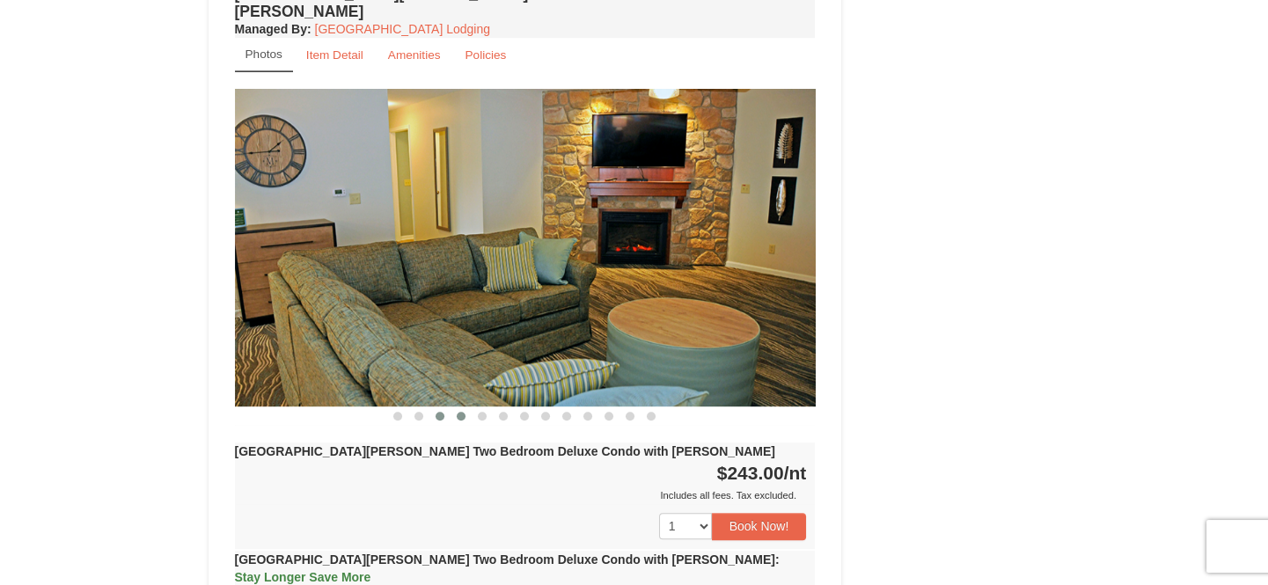
click at [464, 412] on span at bounding box center [461, 416] width 9 height 9
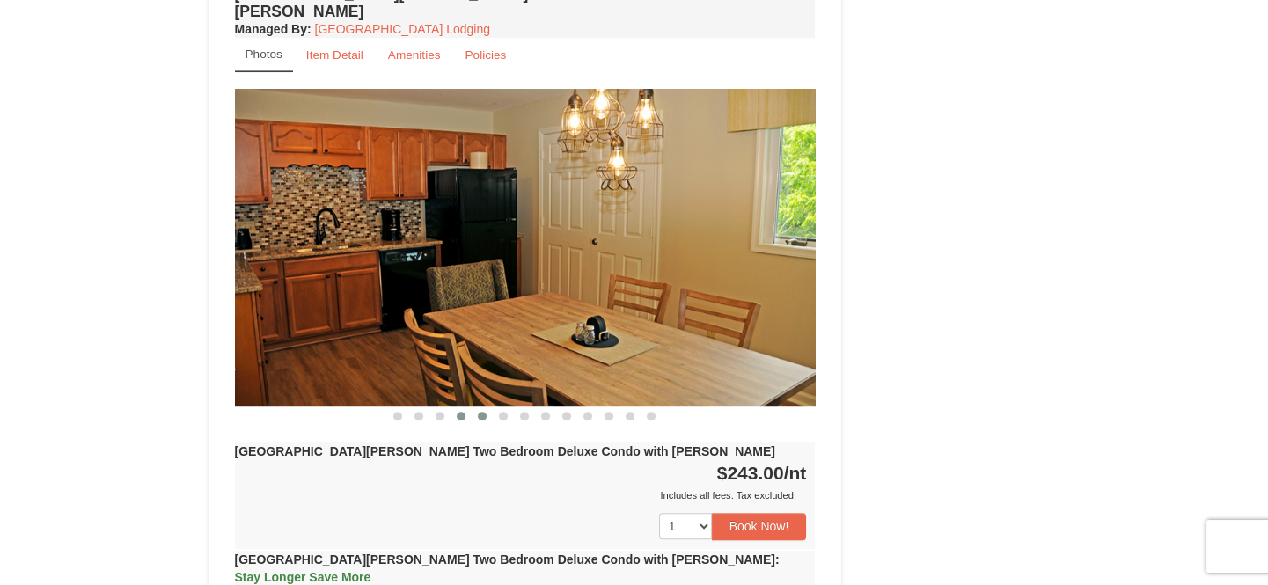
click at [481, 412] on span at bounding box center [482, 416] width 9 height 9
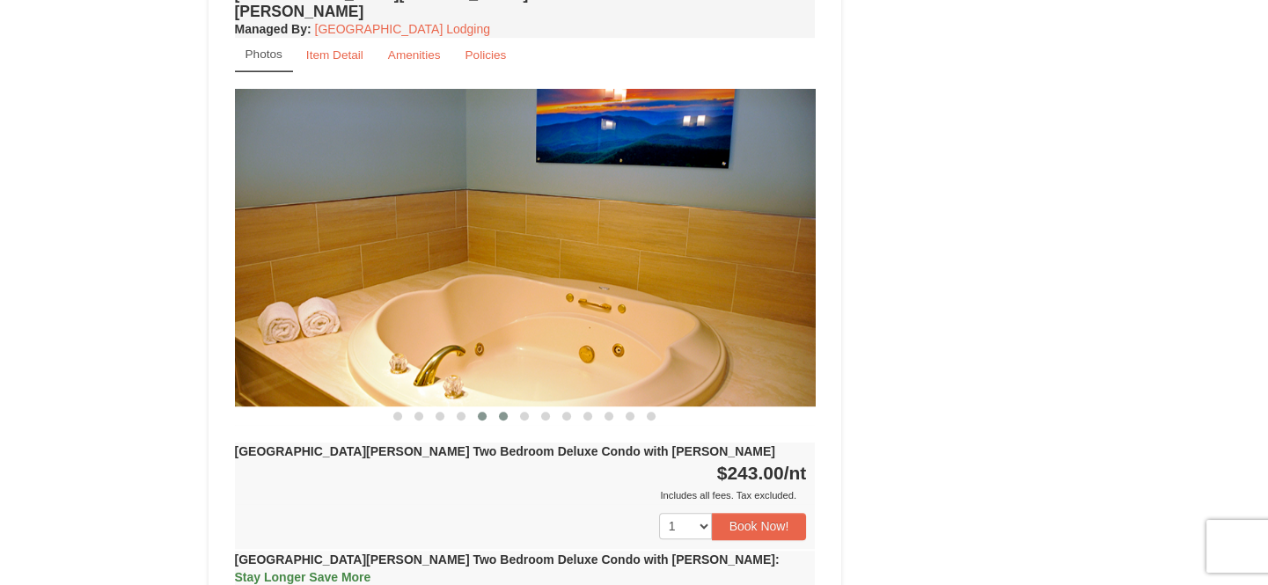
click at [502, 407] on button at bounding box center [503, 416] width 21 height 18
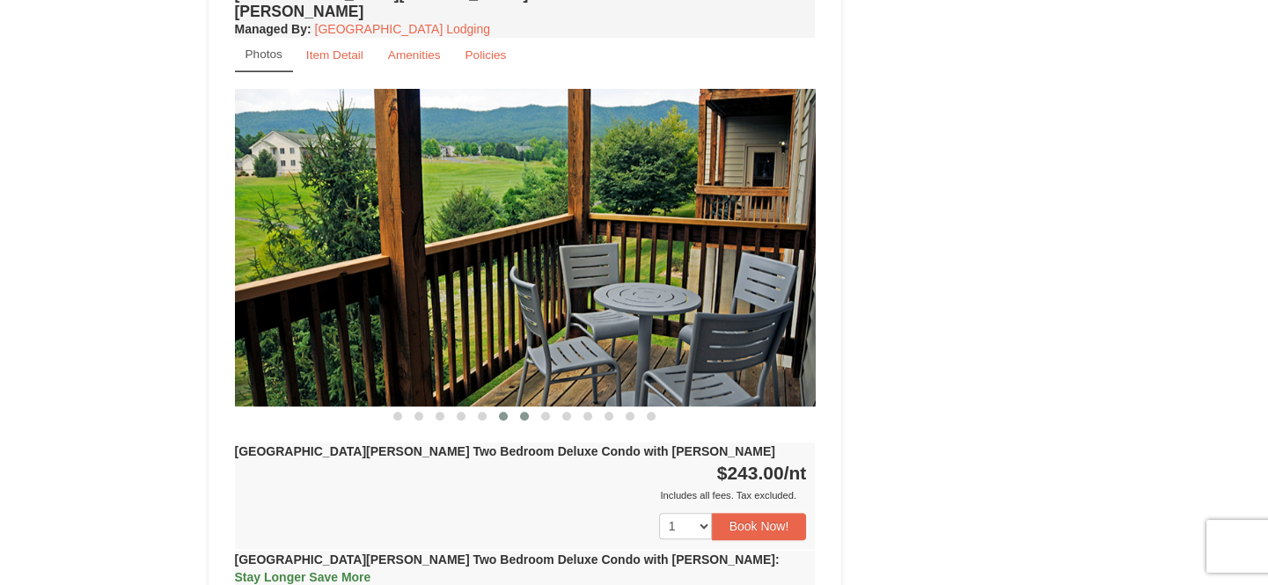
click at [517, 407] on button at bounding box center [524, 416] width 21 height 18
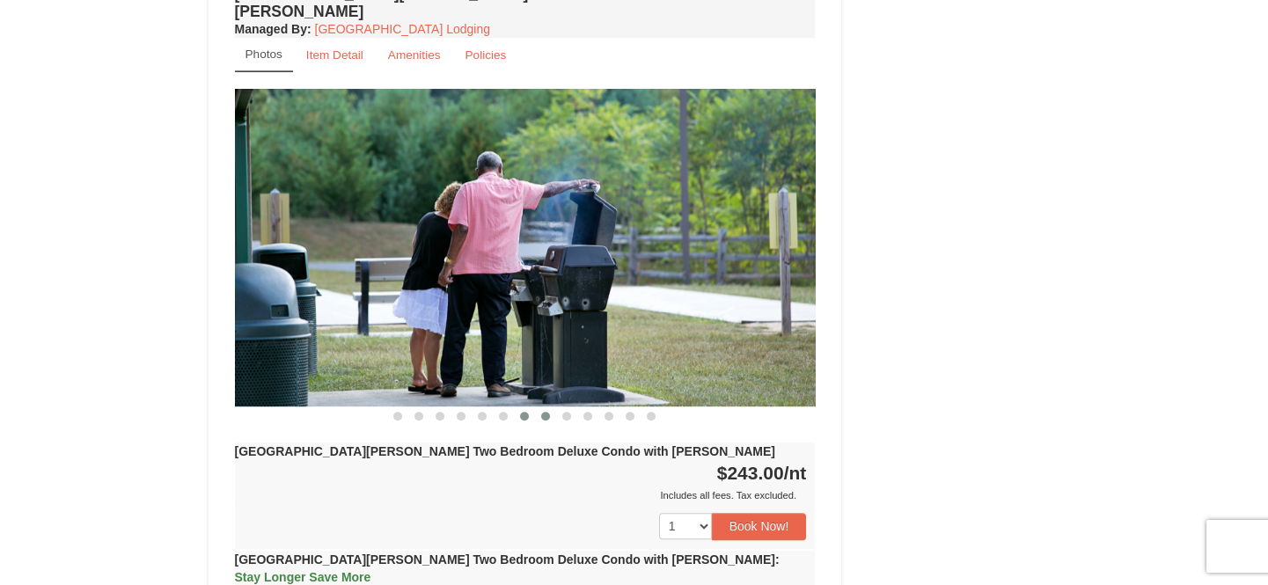
click at [545, 412] on span at bounding box center [545, 416] width 9 height 9
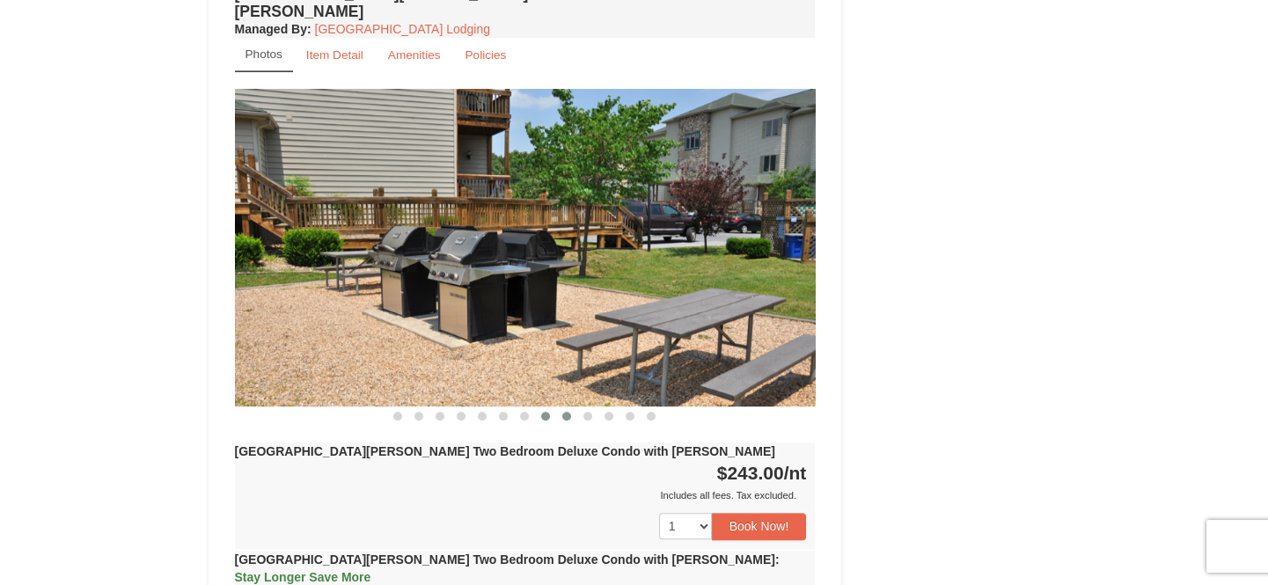
click at [568, 412] on span at bounding box center [566, 416] width 9 height 9
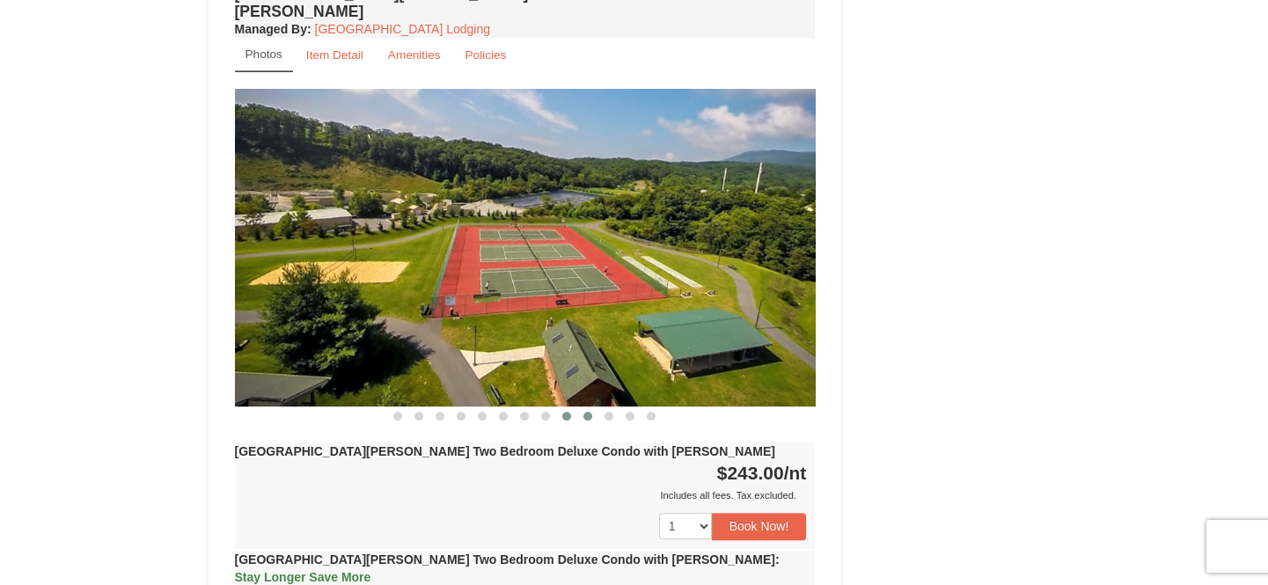
click at [582, 407] on button at bounding box center [587, 416] width 21 height 18
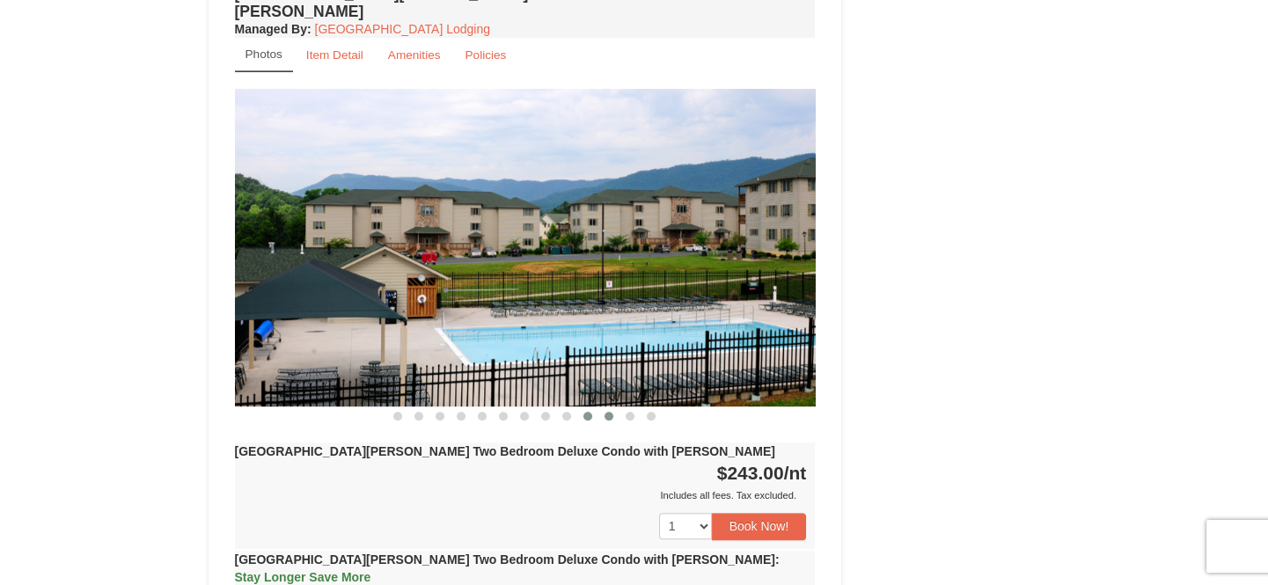
click at [607, 412] on span at bounding box center [608, 416] width 9 height 9
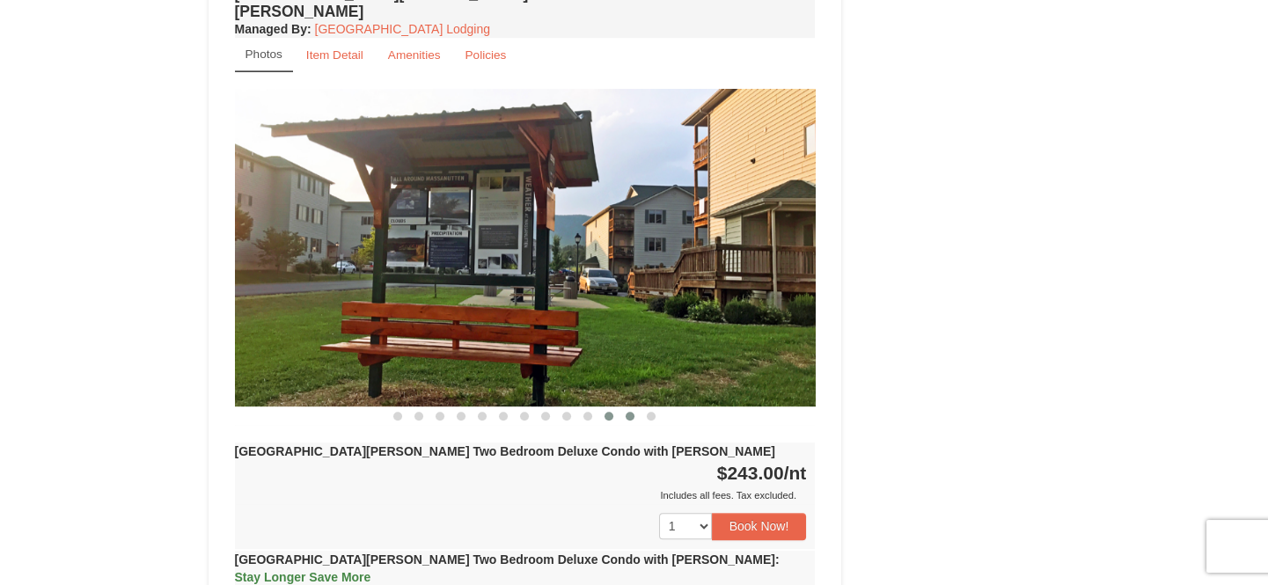
click at [626, 412] on span at bounding box center [629, 416] width 9 height 9
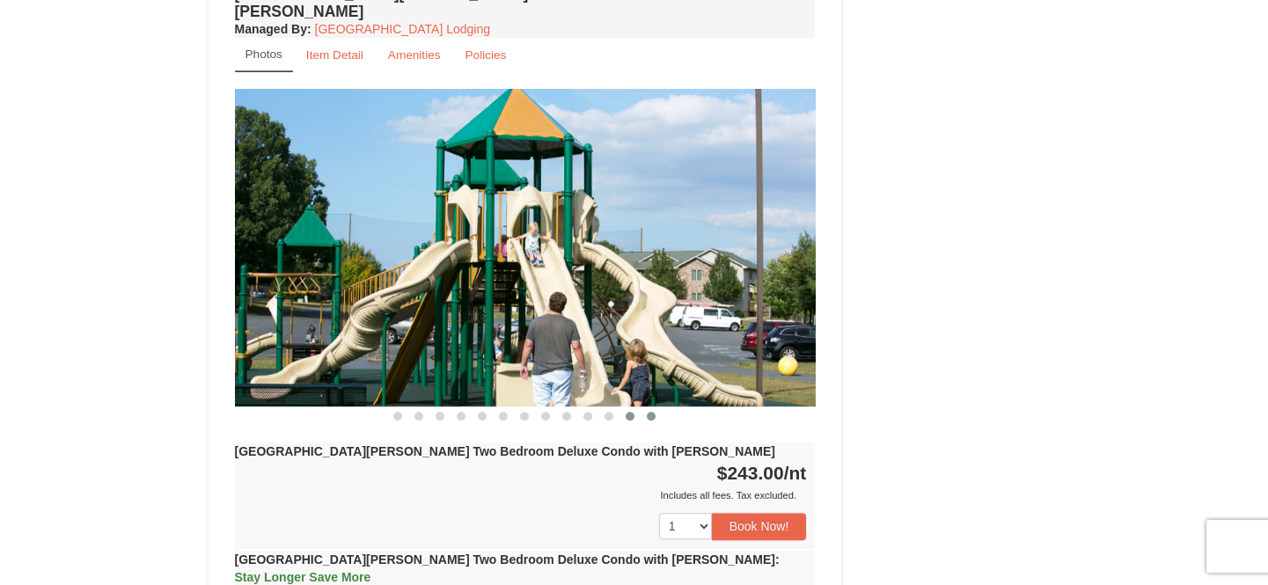
click at [657, 407] on button at bounding box center [650, 416] width 21 height 18
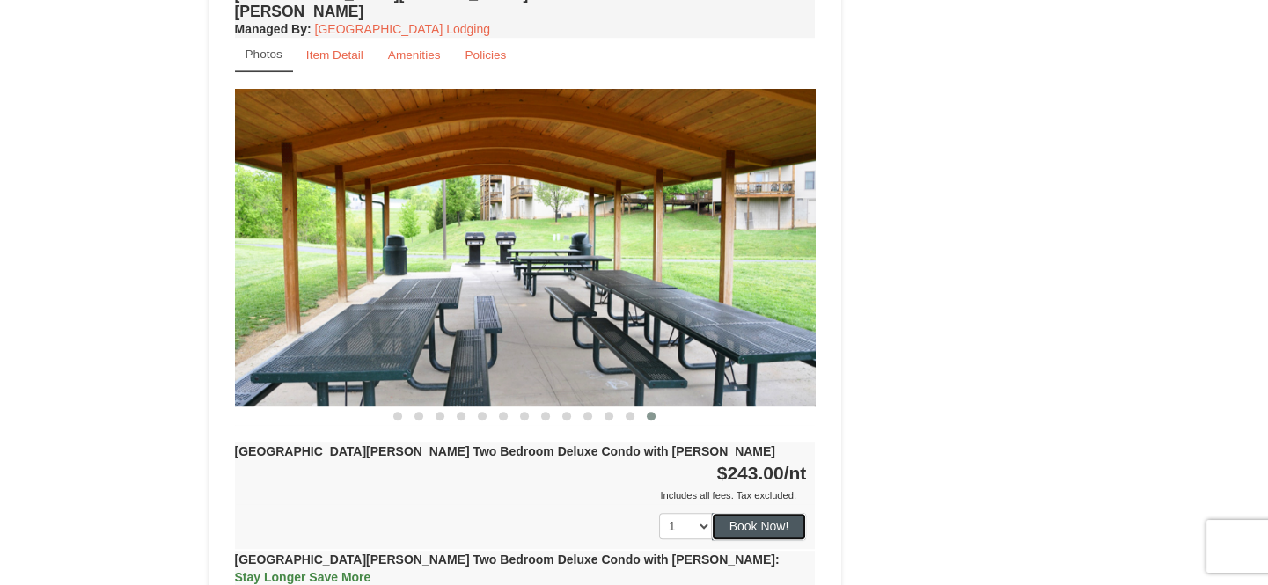
click at [745, 513] on button "Book Now!" at bounding box center [759, 526] width 95 height 26
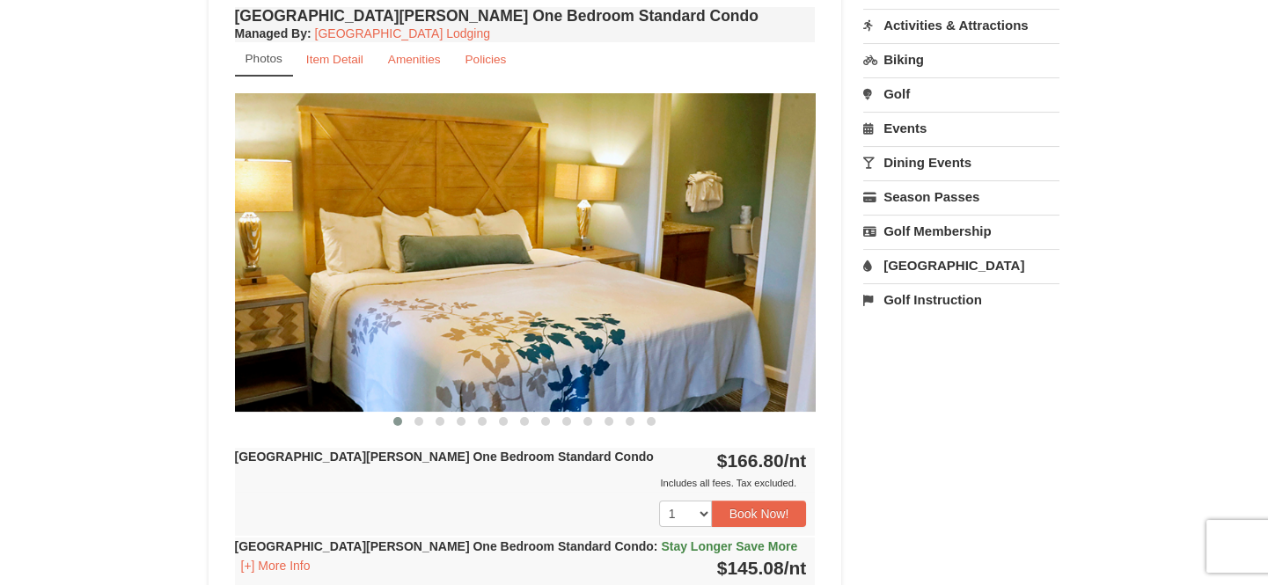
scroll to position [172, 0]
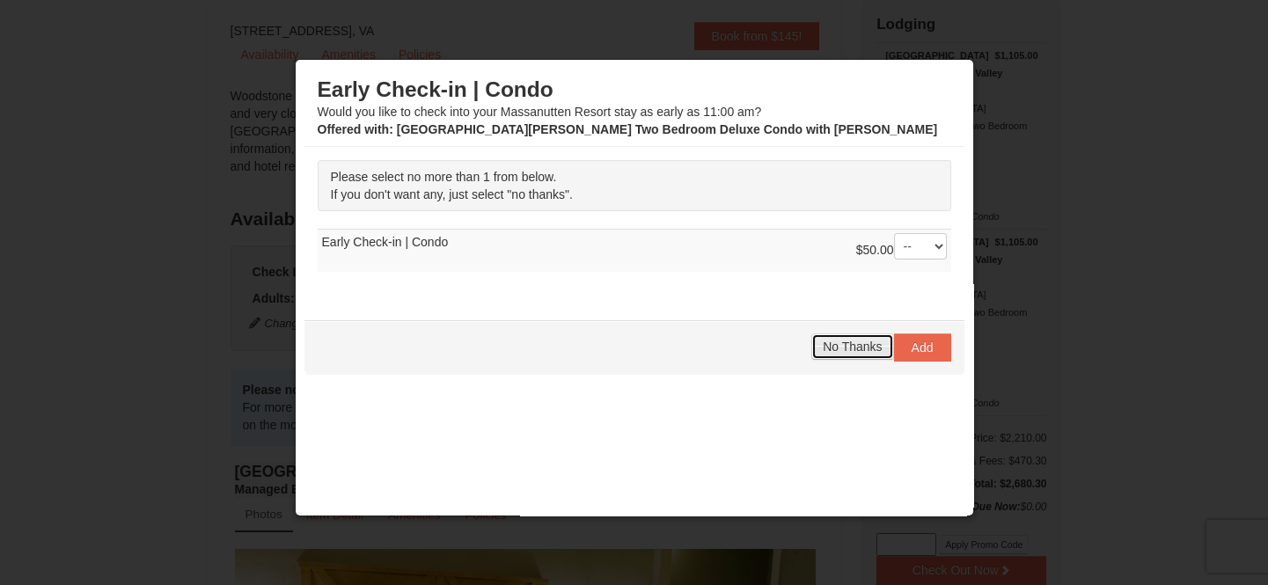
click at [851, 343] on span "No Thanks" at bounding box center [851, 347] width 59 height 14
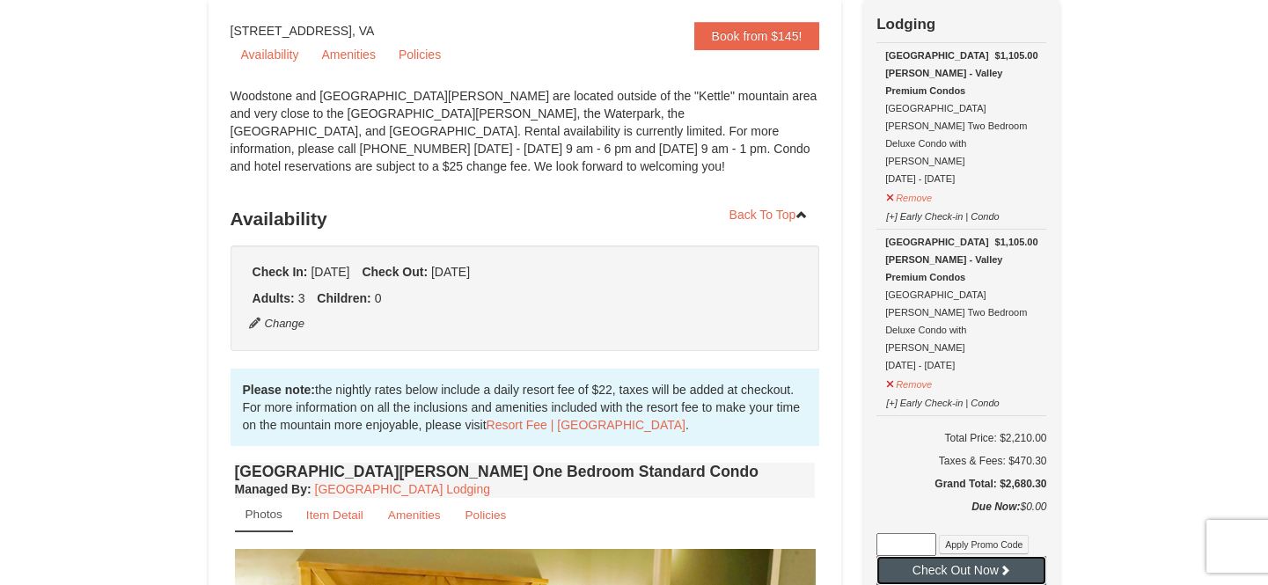
click at [957, 556] on button "Check Out Now" at bounding box center [961, 570] width 170 height 28
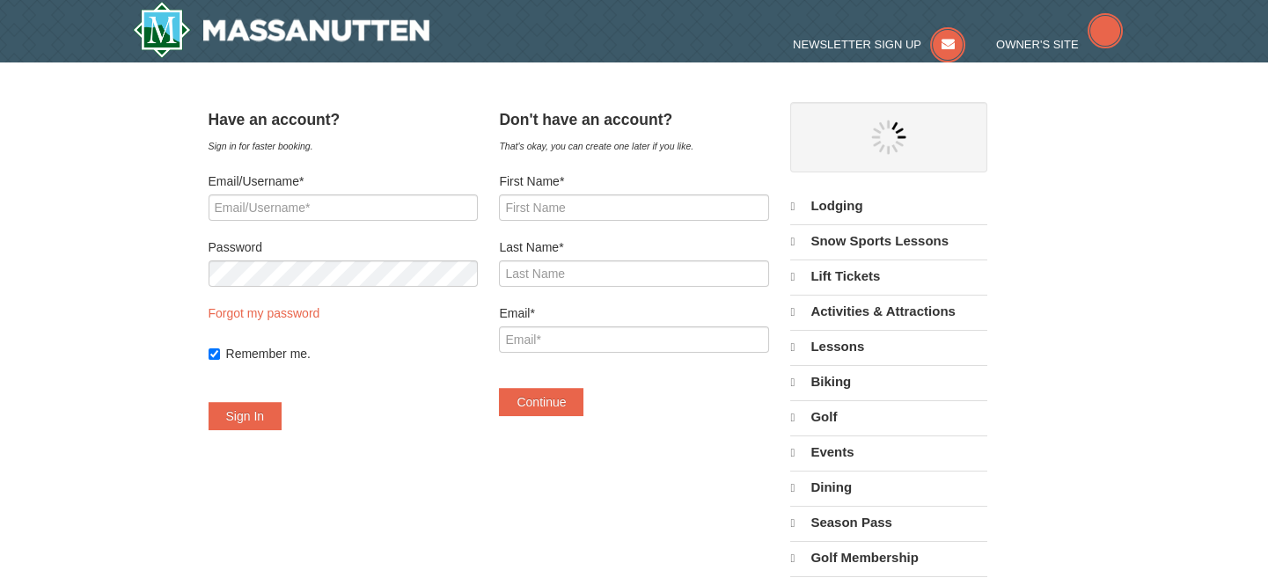
select select "9"
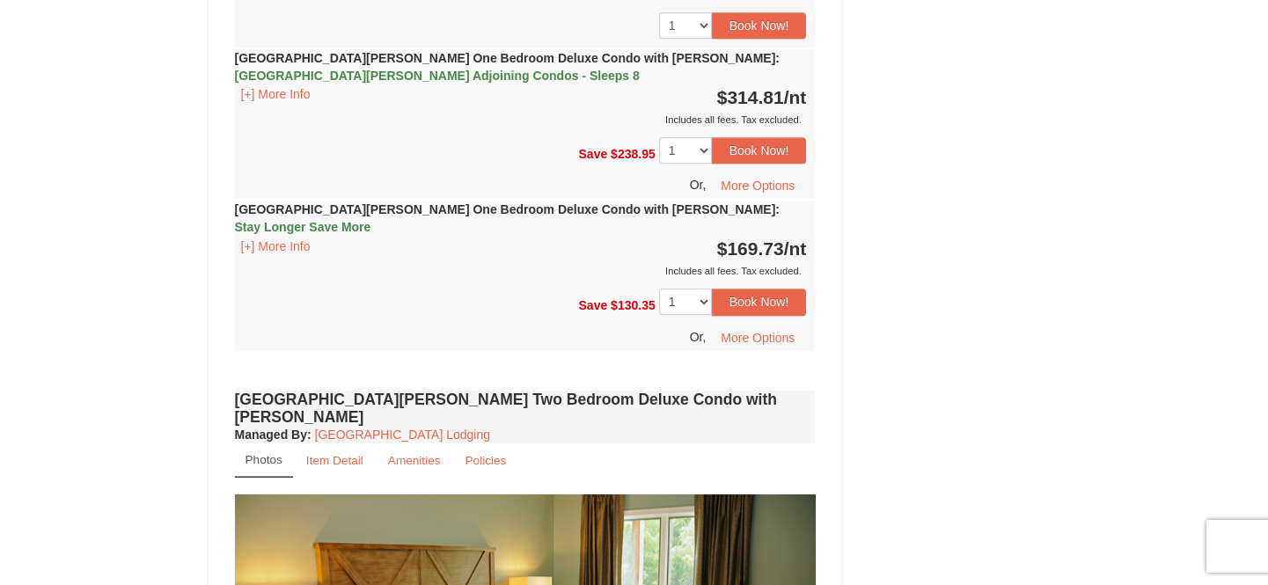
scroll to position [2011, 0]
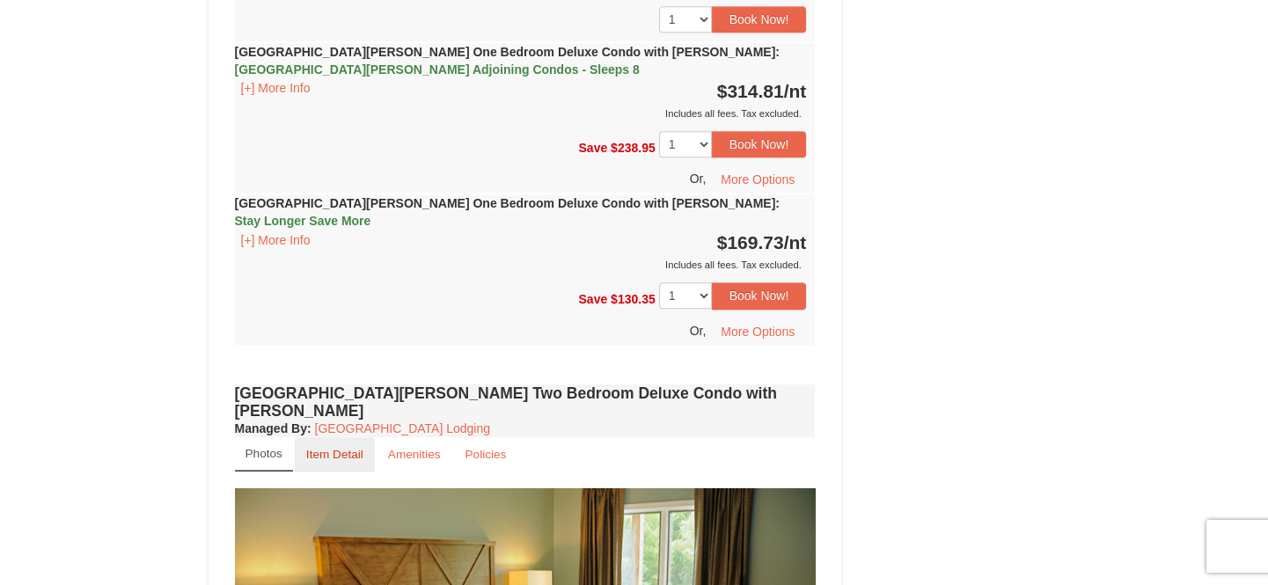
click at [340, 437] on link "Item Detail" at bounding box center [335, 454] width 80 height 34
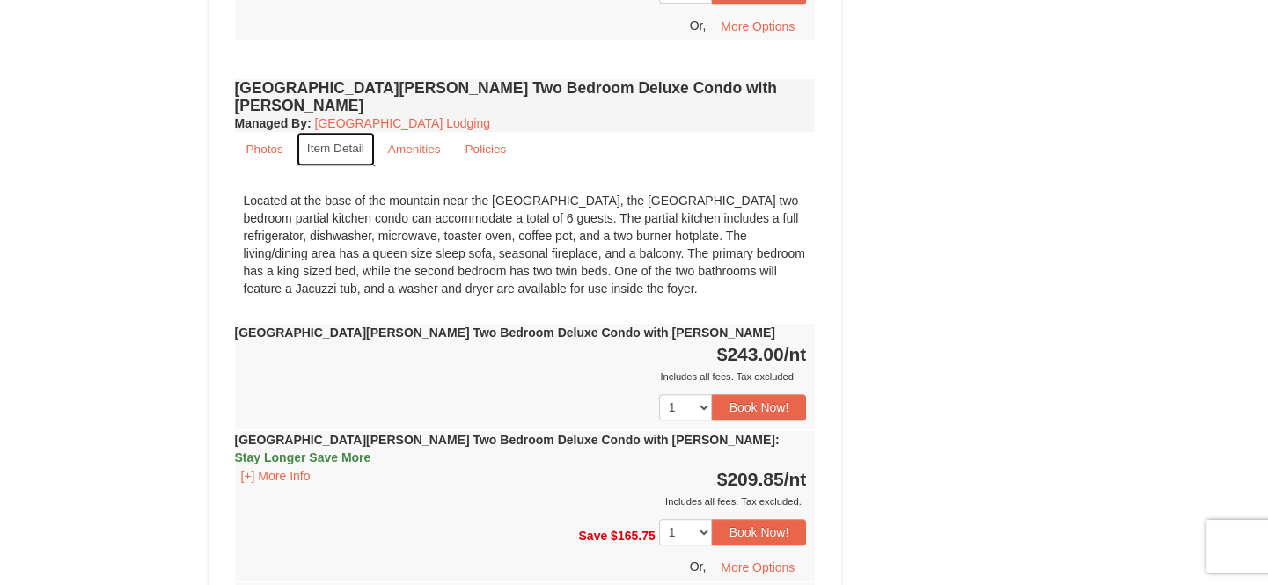
scroll to position [2410, 0]
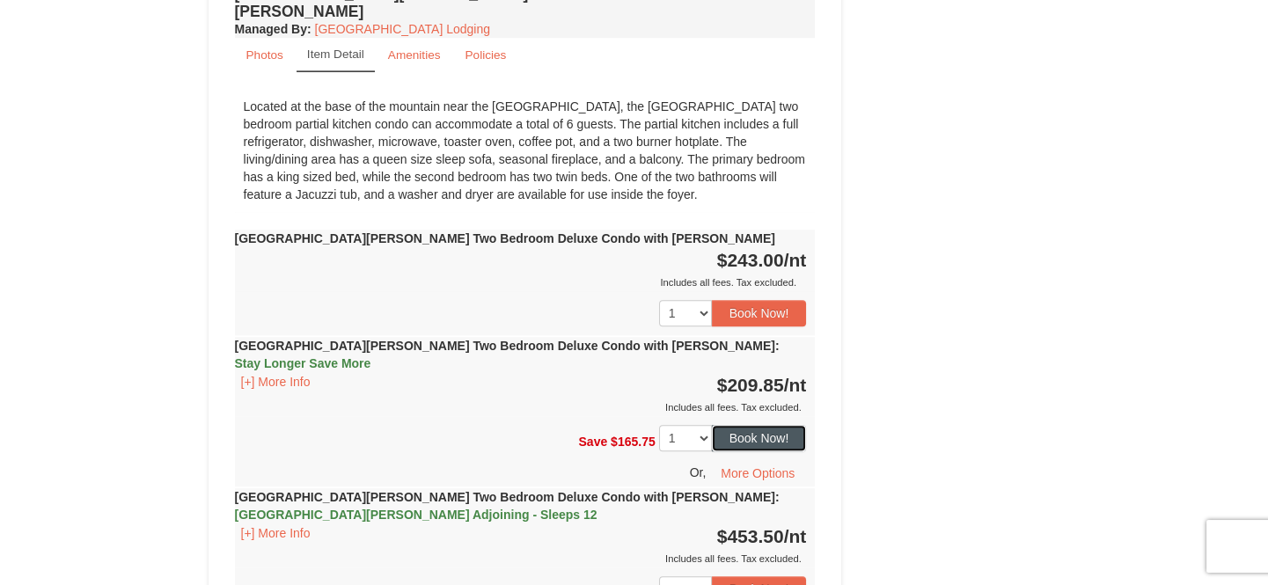
click at [754, 425] on button "Book Now!" at bounding box center [759, 438] width 95 height 26
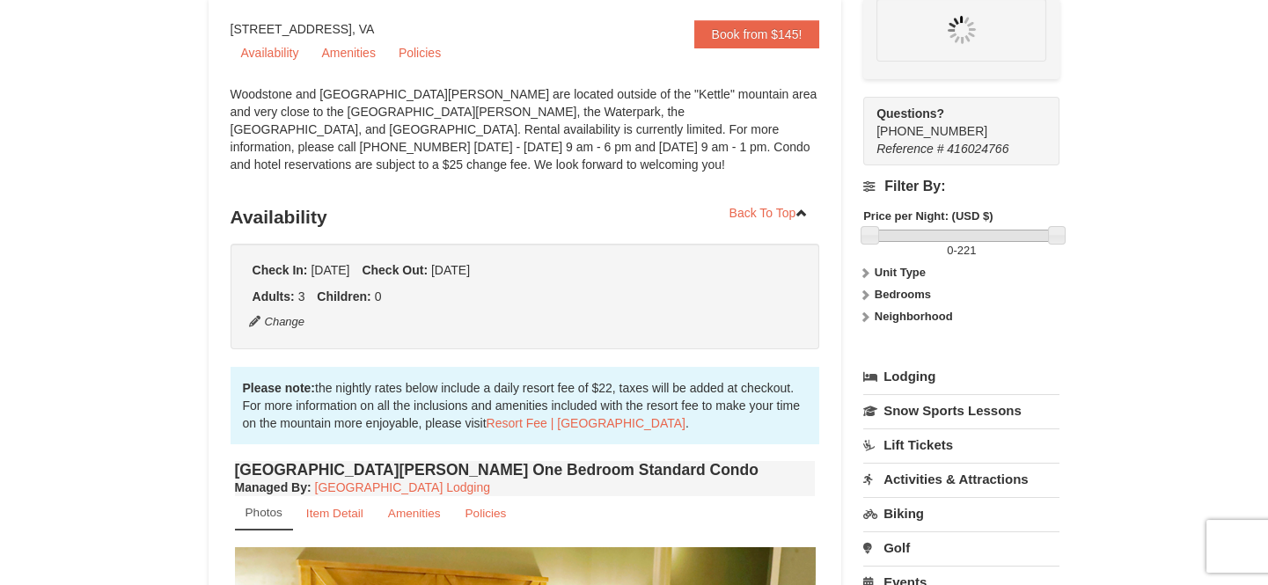
scroll to position [172, 0]
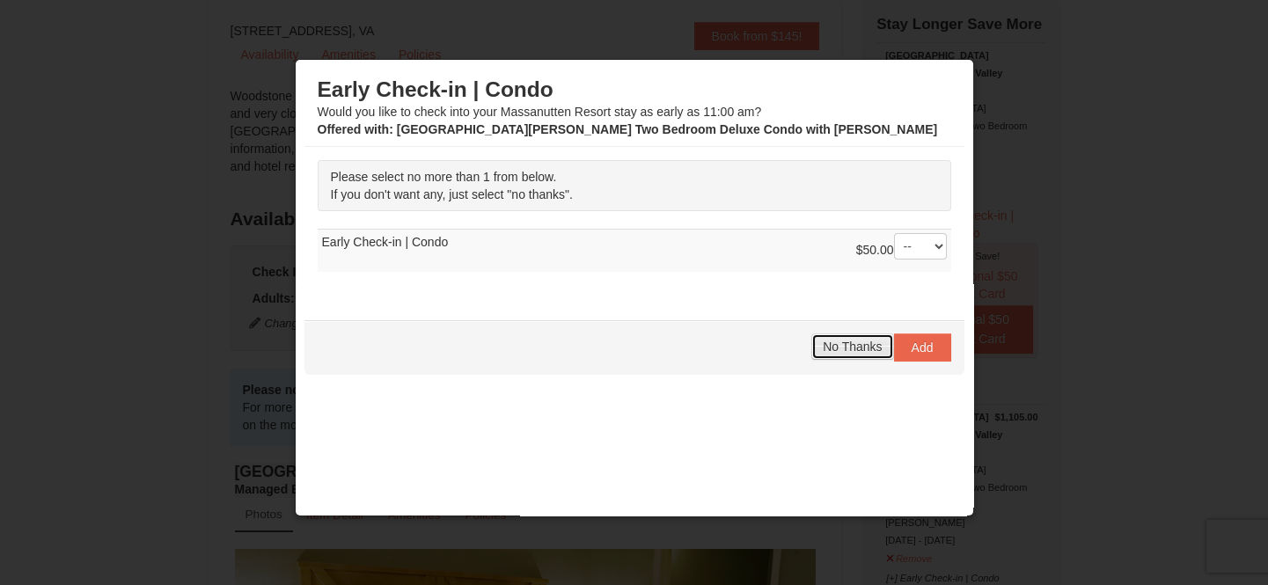
click at [811, 351] on button "No Thanks" at bounding box center [852, 346] width 82 height 26
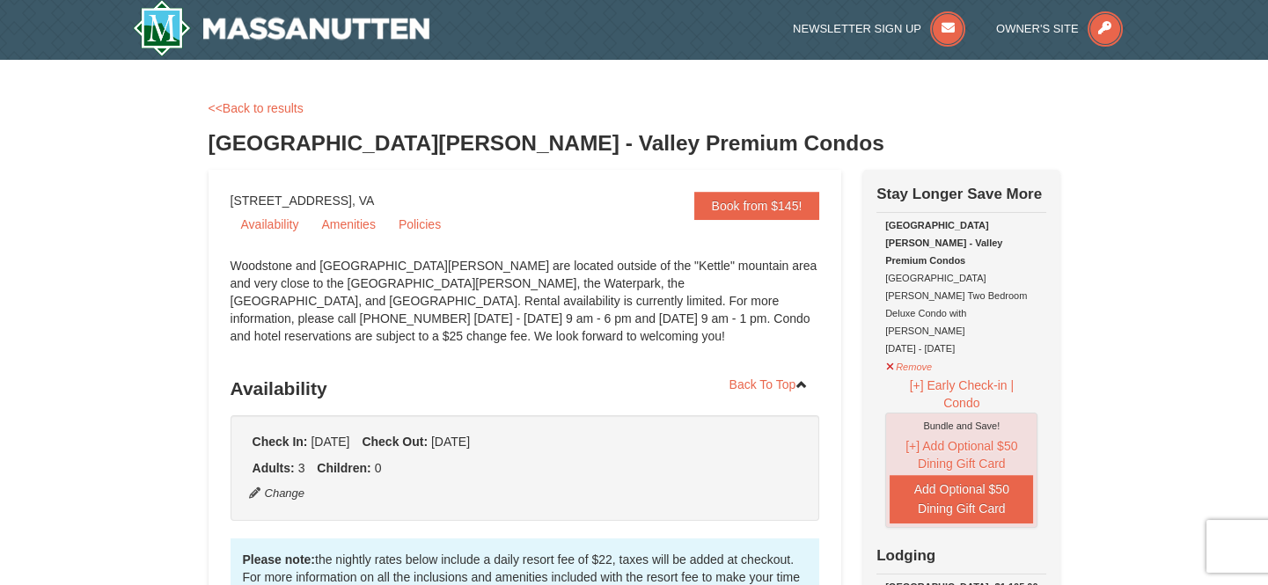
scroll to position [0, 0]
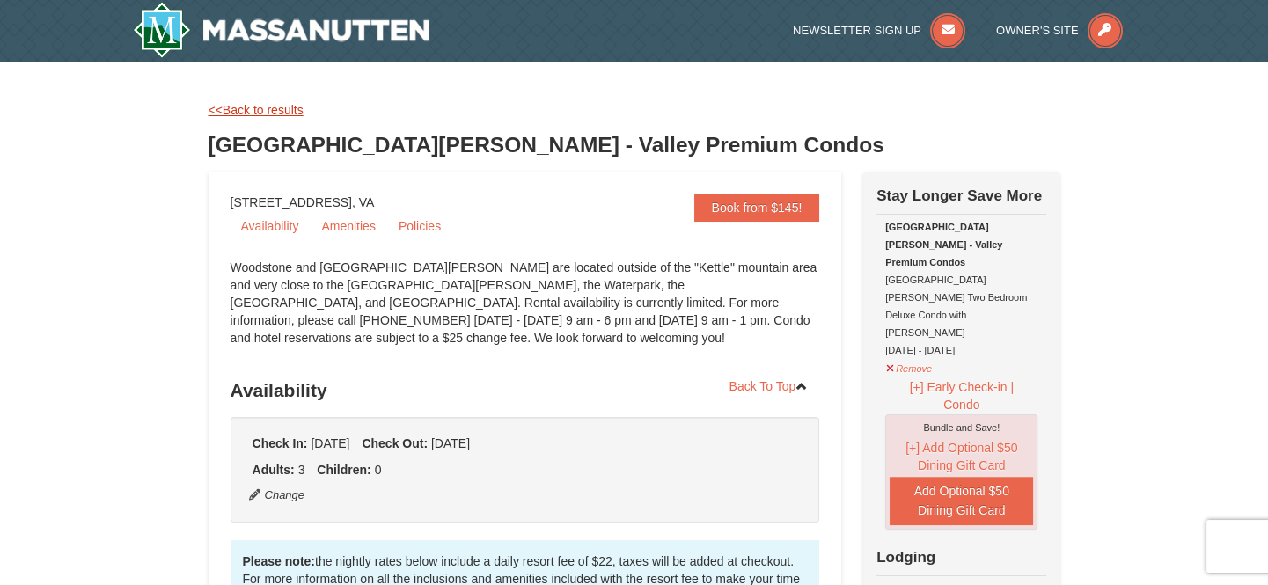
click at [272, 108] on link "<<Back to results" at bounding box center [255, 110] width 95 height 14
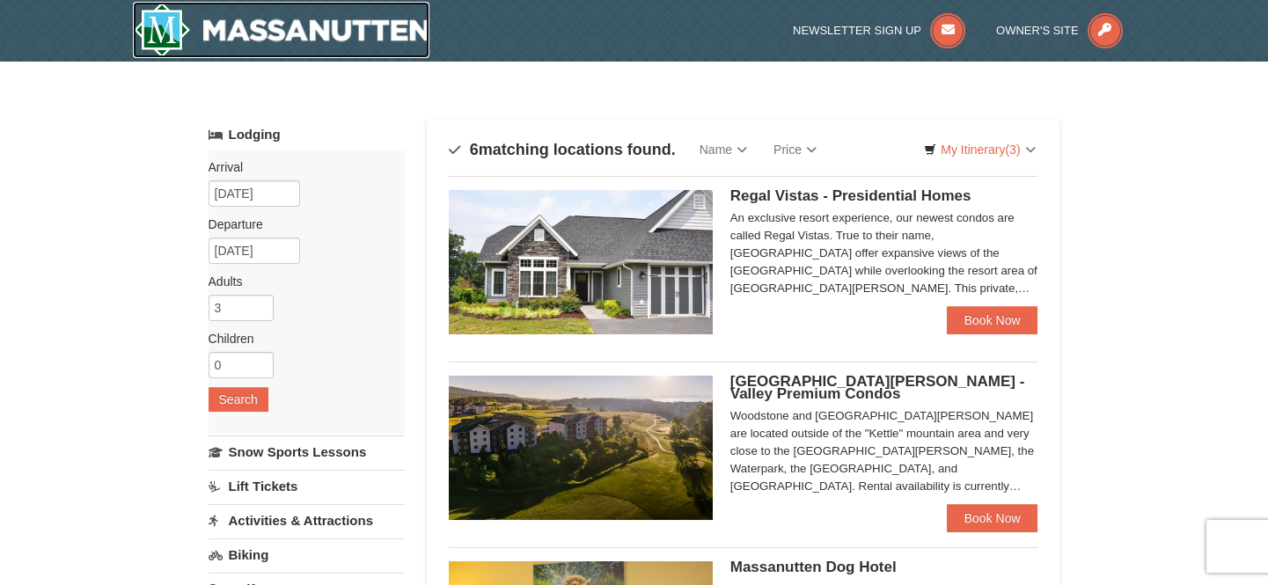
click at [259, 35] on img at bounding box center [281, 30] width 297 height 56
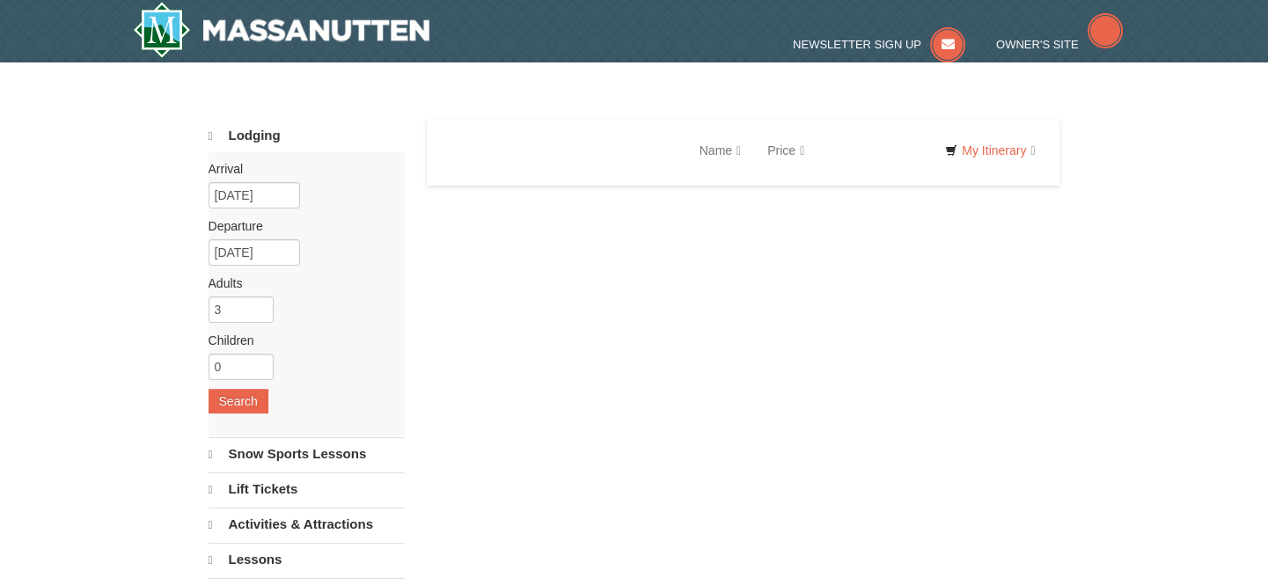
select select "9"
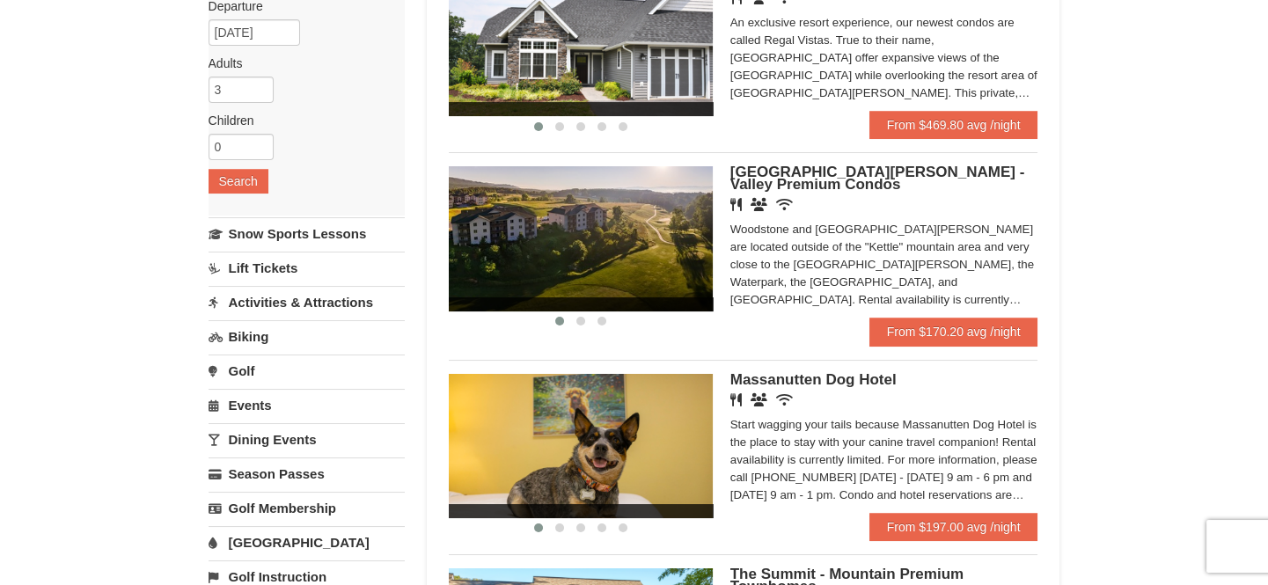
scroll to position [239, 0]
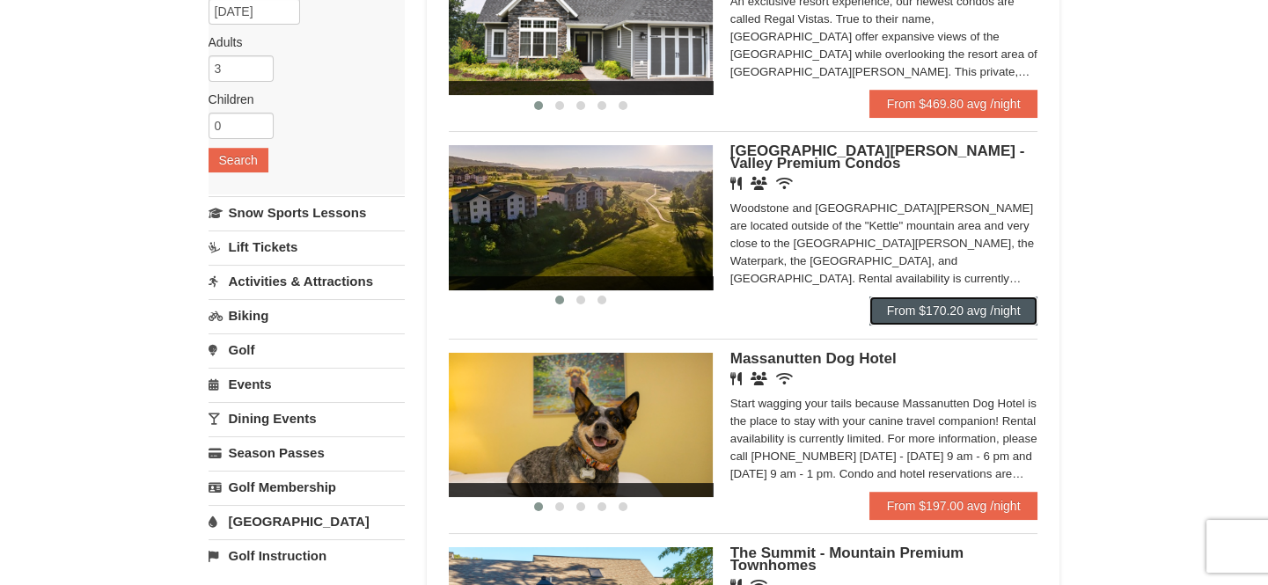
click at [942, 307] on link "From $170.20 avg /night" at bounding box center [953, 310] width 169 height 28
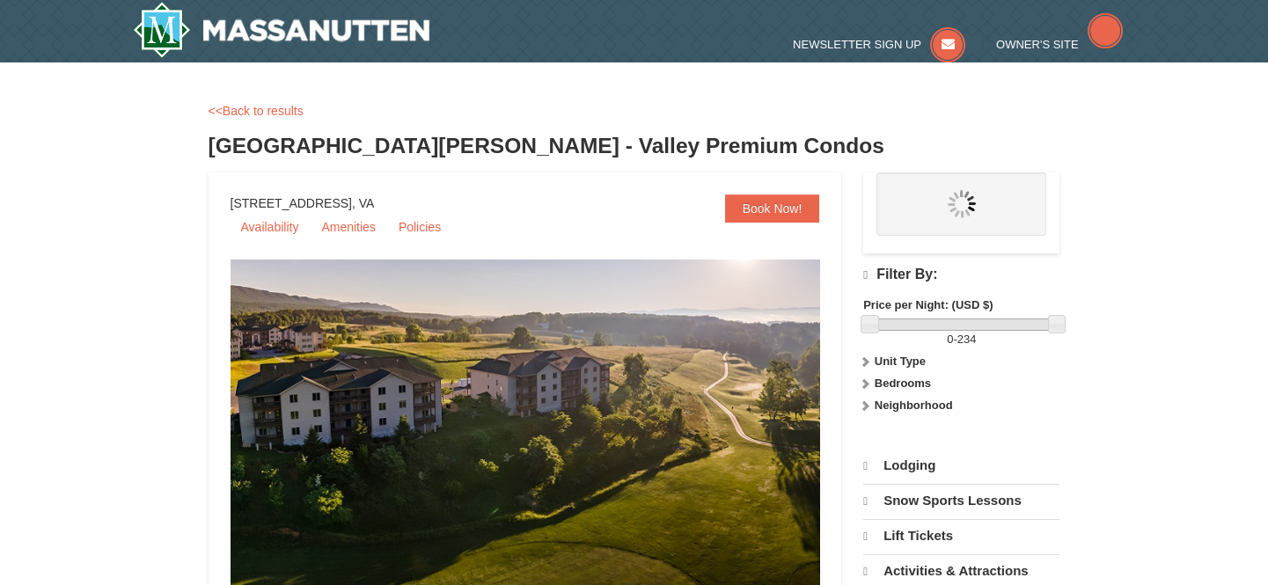
select select "9"
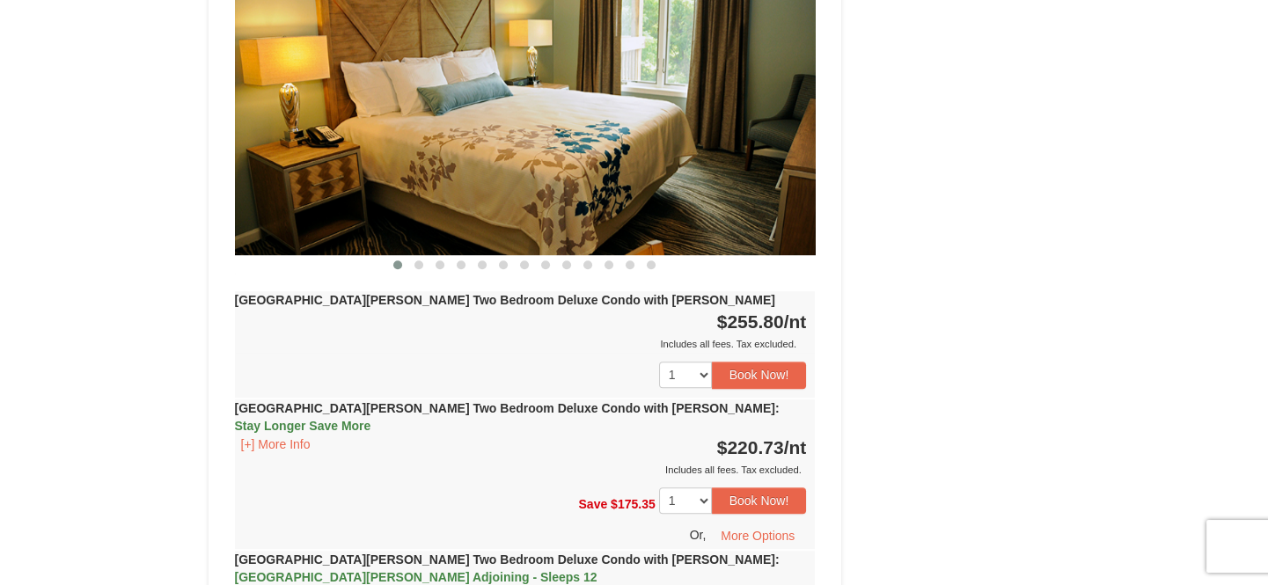
scroll to position [2559, 0]
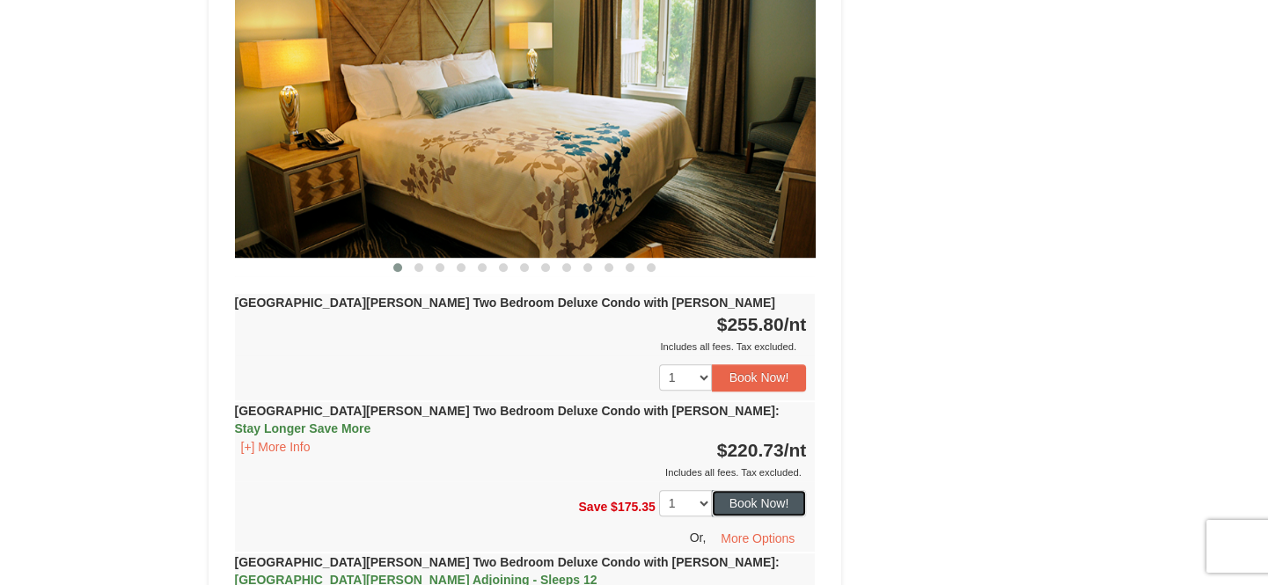
click at [774, 490] on button "Book Now!" at bounding box center [759, 503] width 95 height 26
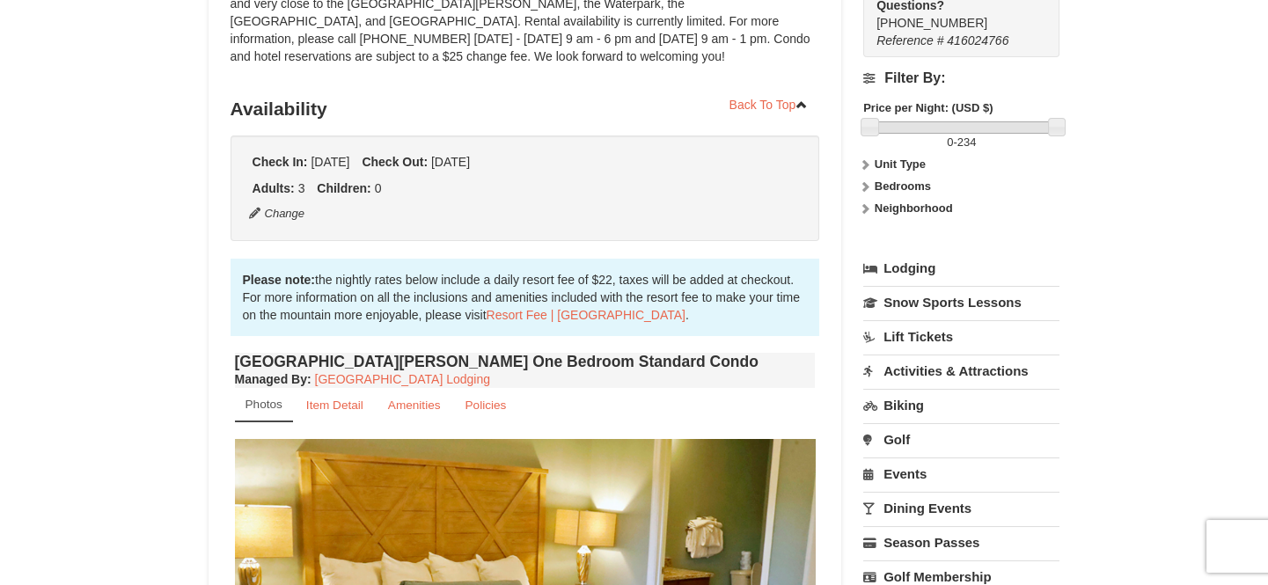
scroll to position [172, 0]
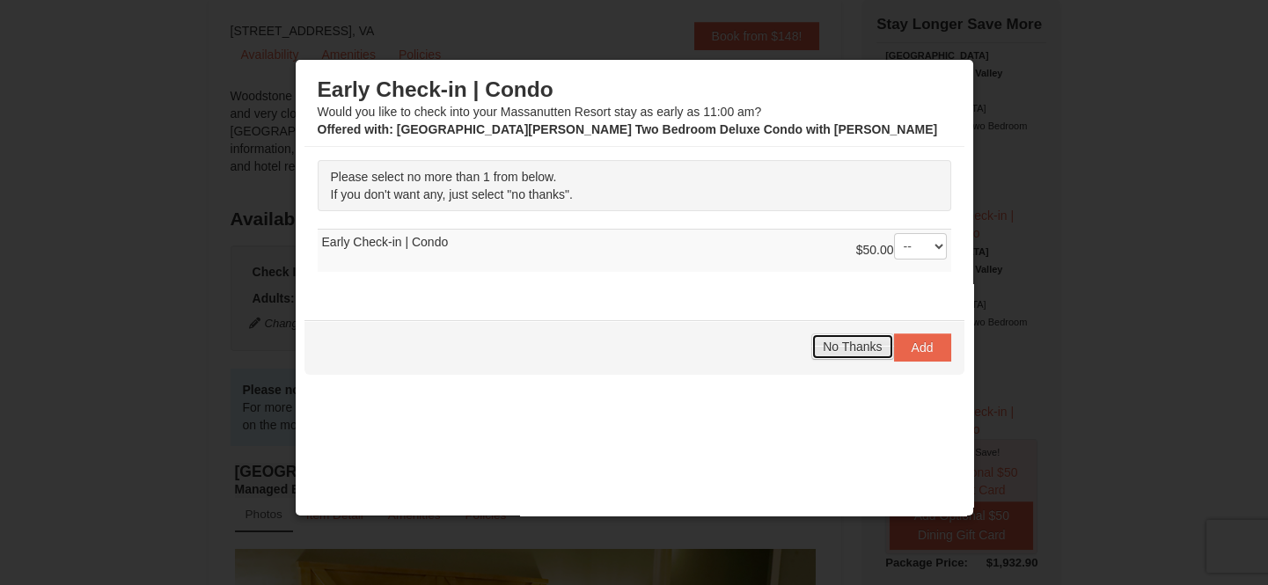
click at [838, 343] on span "No Thanks" at bounding box center [851, 347] width 59 height 14
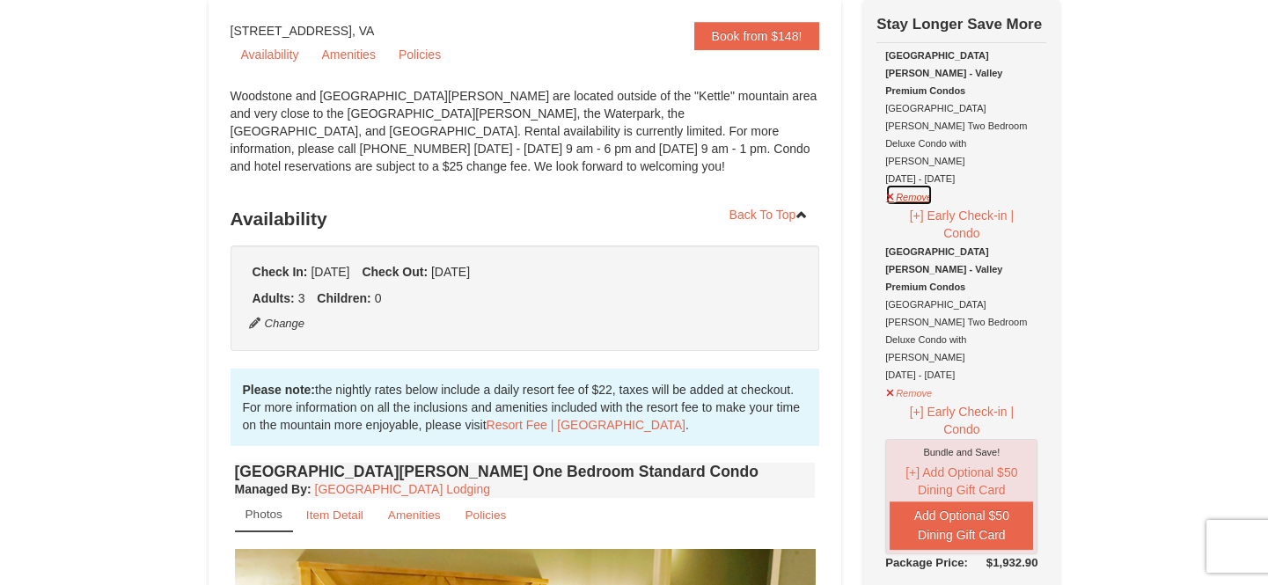
click at [890, 184] on button "Remove" at bounding box center [909, 195] width 48 height 22
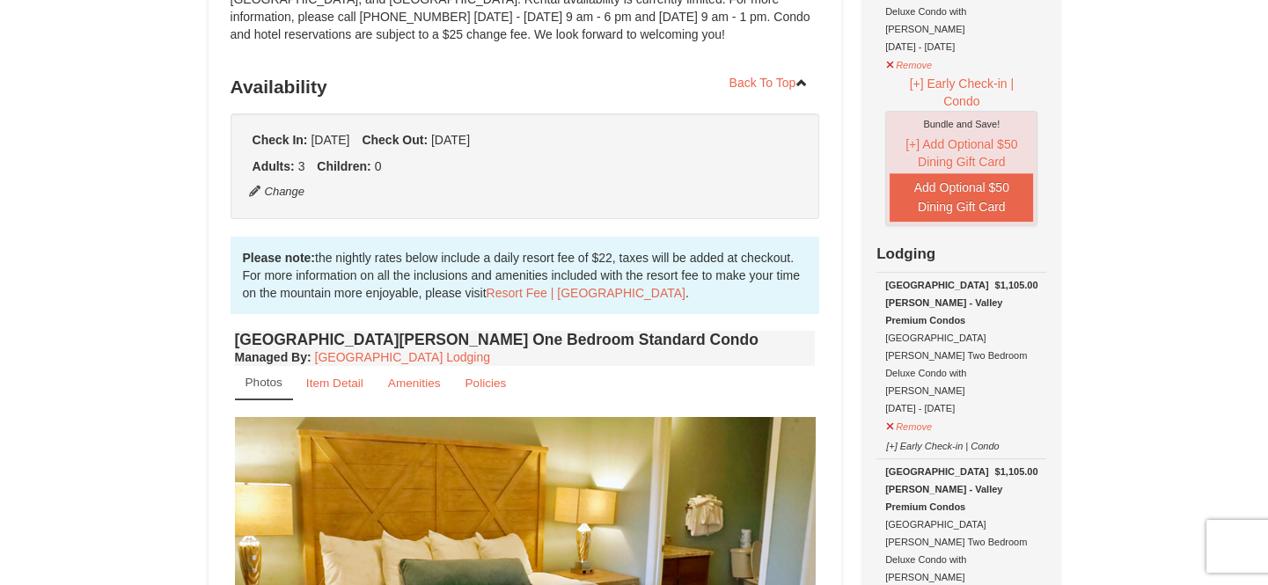
scroll to position [332, 0]
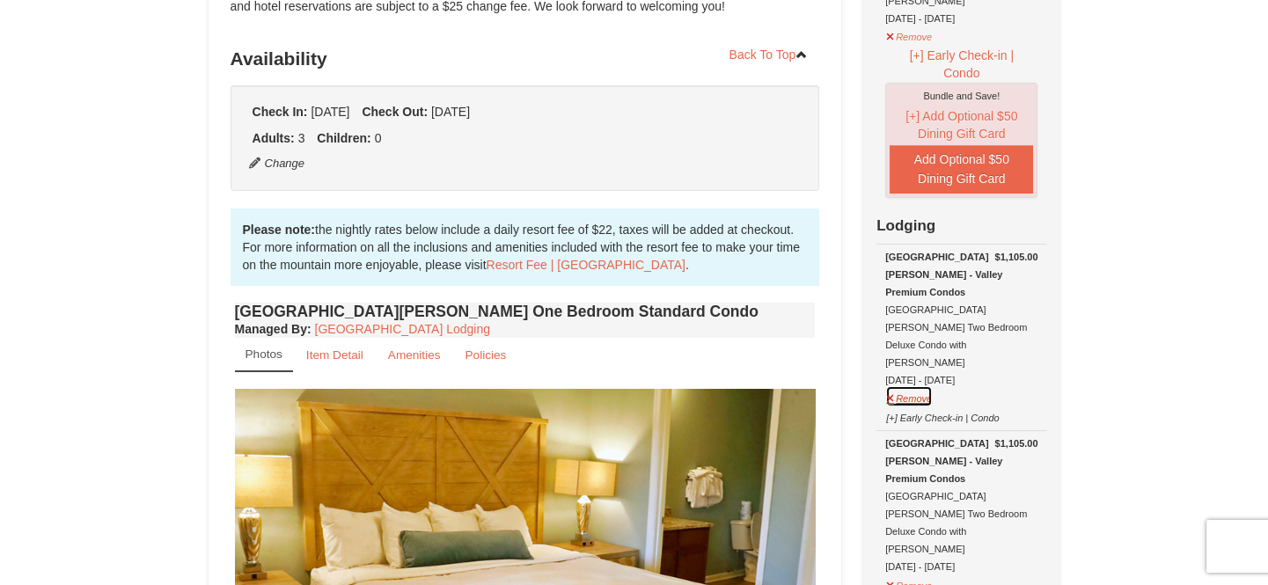
click at [893, 385] on button "Remove" at bounding box center [909, 396] width 48 height 22
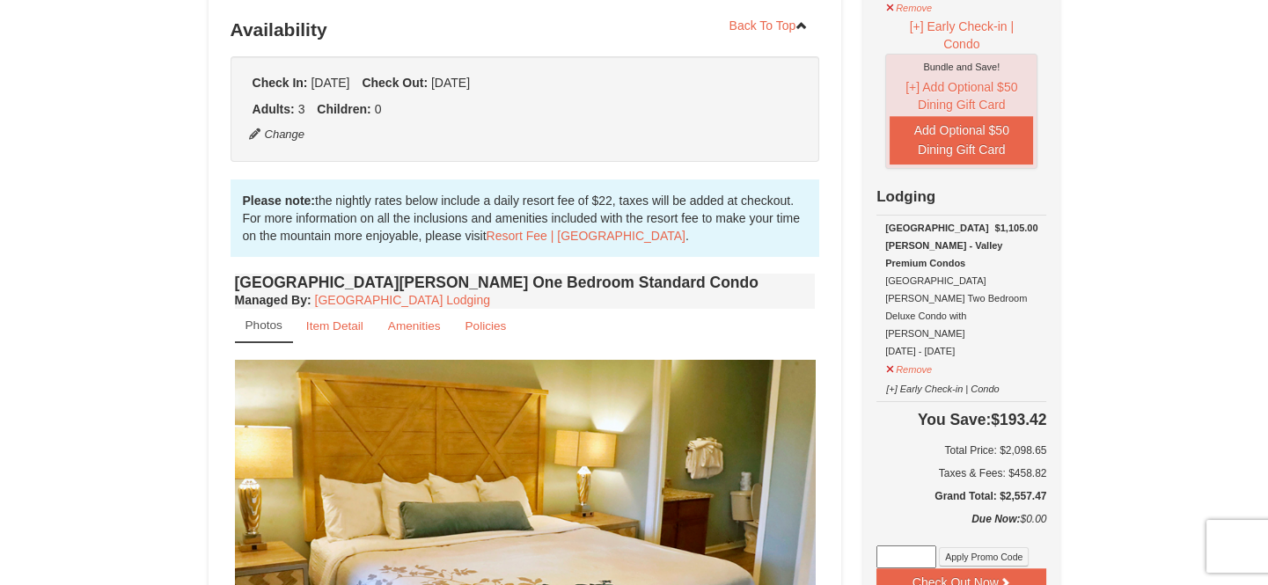
scroll to position [412, 0]
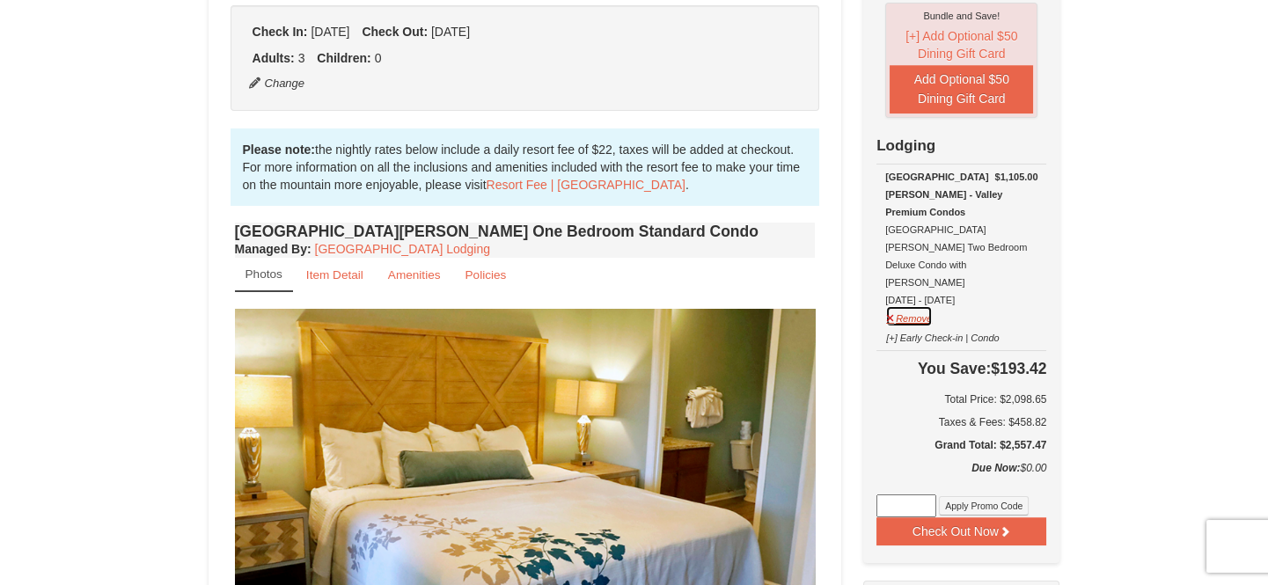
click at [888, 305] on button "Remove" at bounding box center [909, 316] width 48 height 22
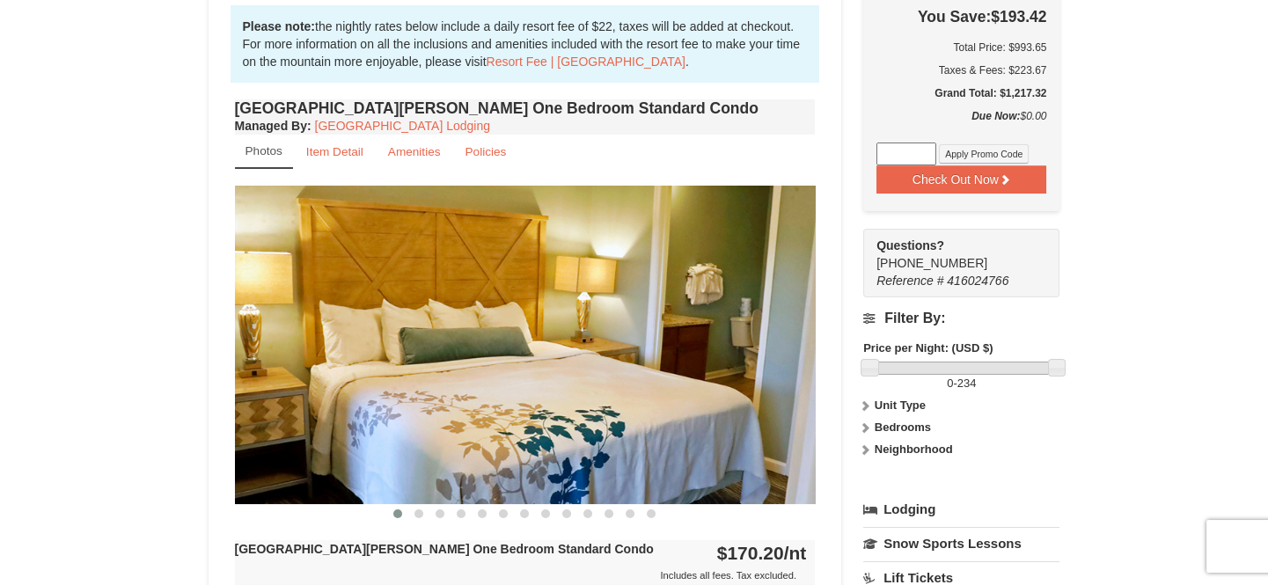
scroll to position [572, 0]
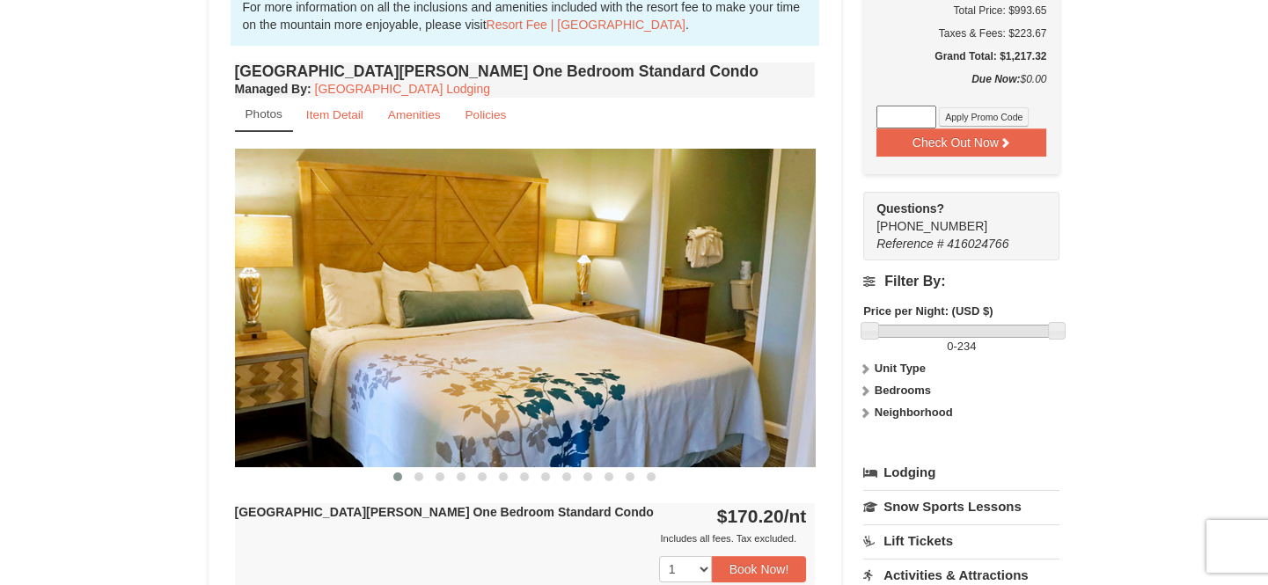
click at [870, 362] on icon at bounding box center [865, 368] width 12 height 12
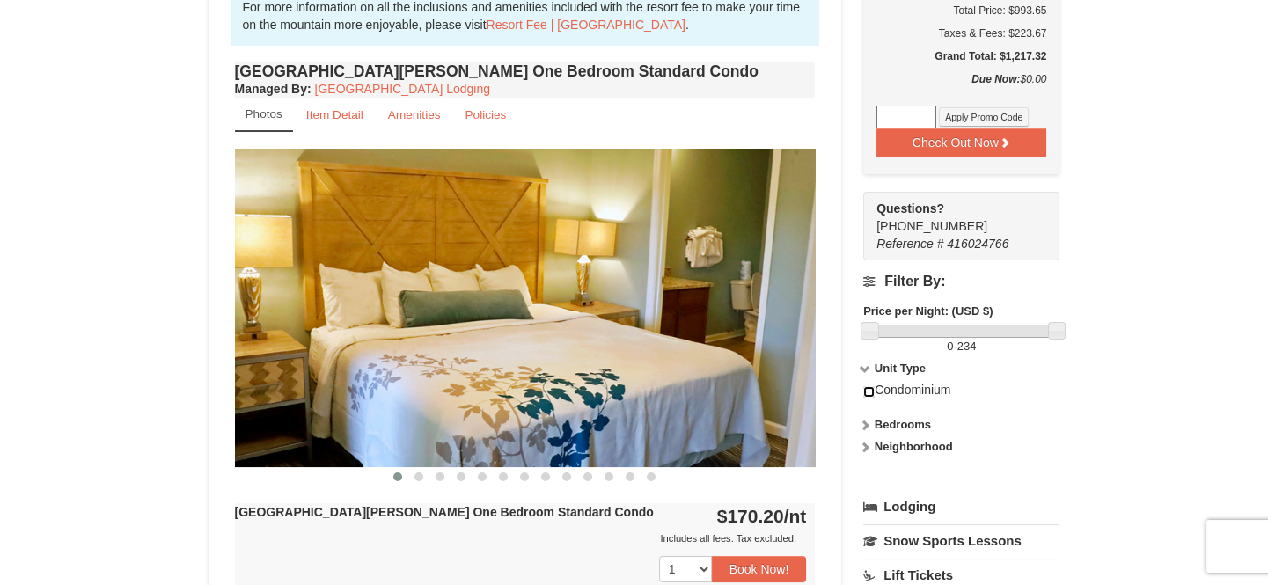
click at [873, 386] on input "checkbox" at bounding box center [868, 391] width 11 height 11
checkbox input "true"
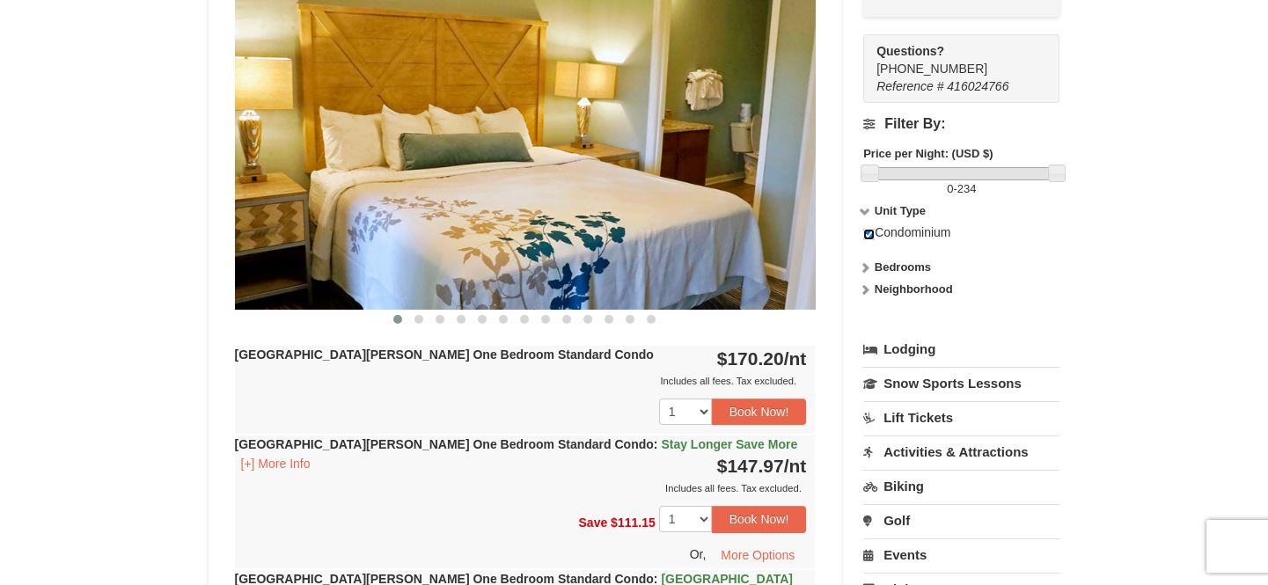
scroll to position [731, 0]
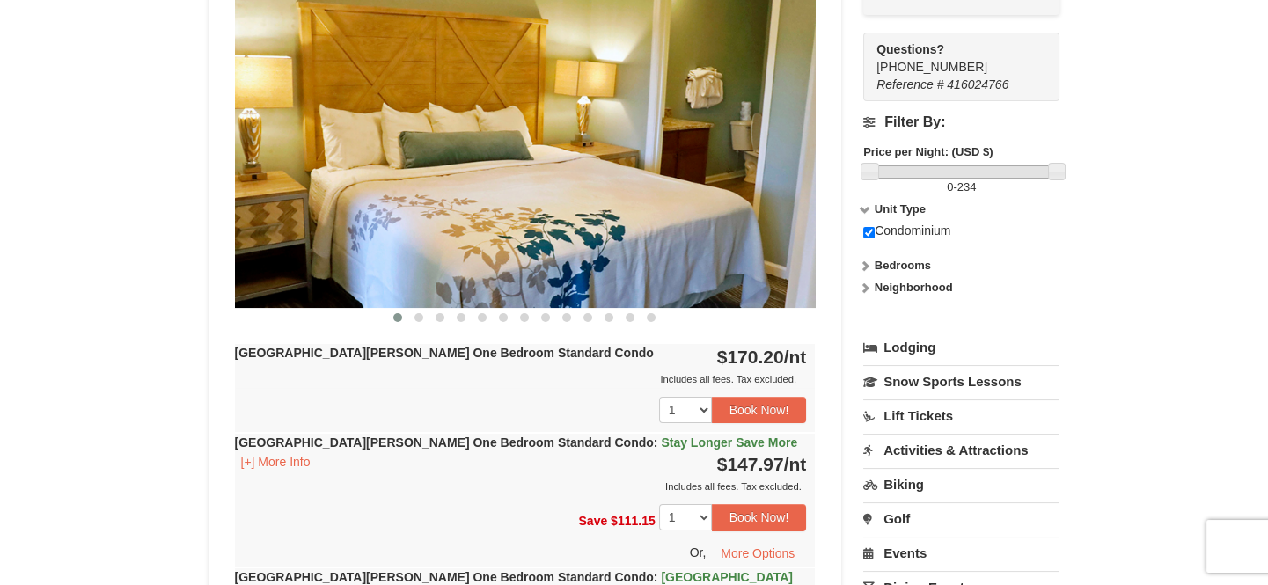
click at [892, 259] on strong "Bedrooms" at bounding box center [902, 265] width 56 height 13
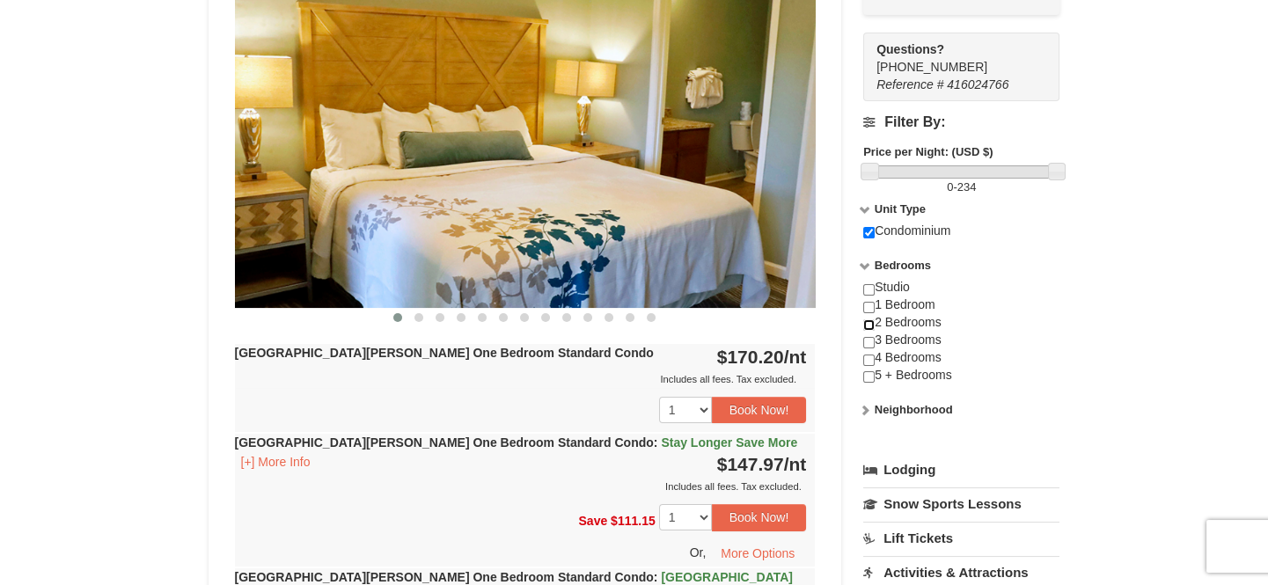
click at [870, 319] on input "checkbox" at bounding box center [868, 324] width 11 height 11
checkbox input "true"
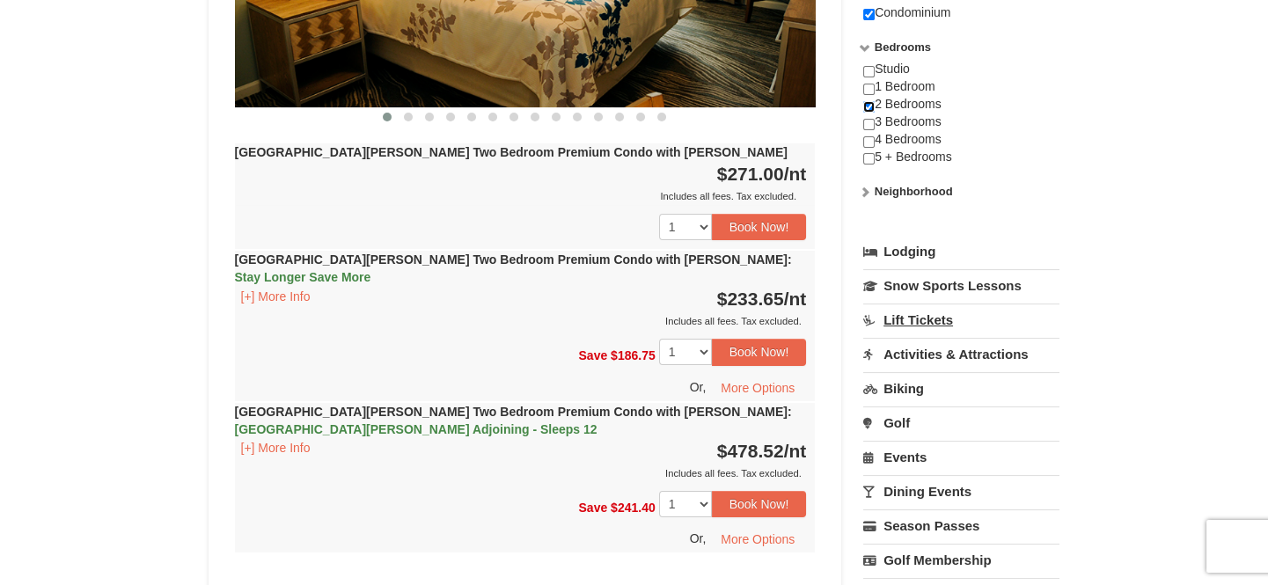
scroll to position [971, 0]
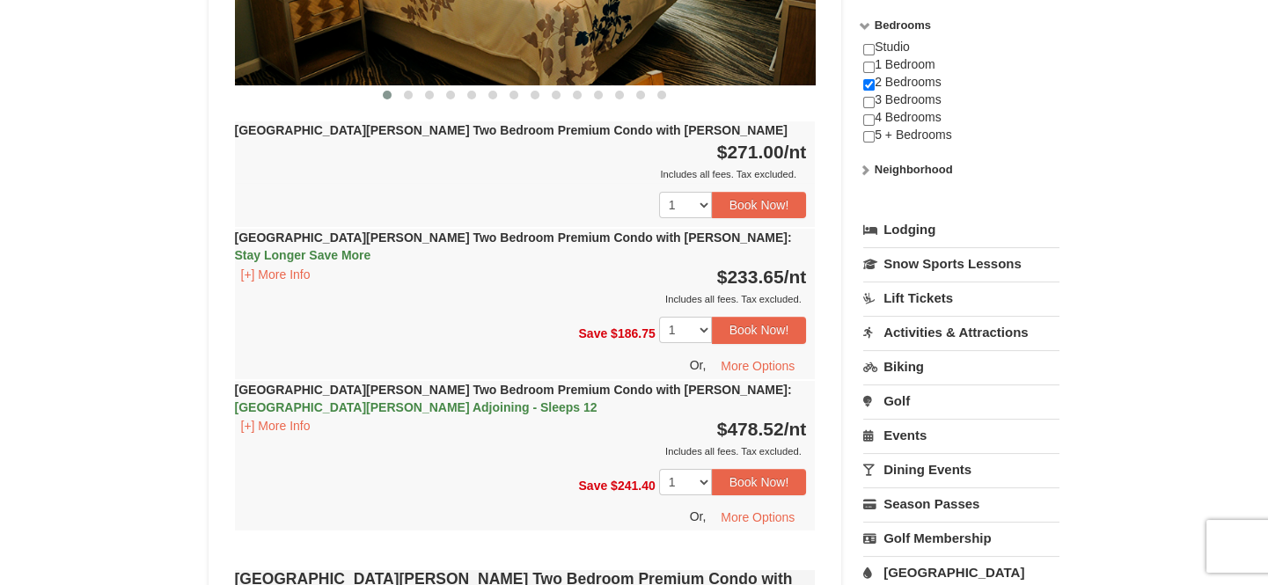
click at [905, 214] on link "Lodging" at bounding box center [961, 230] width 196 height 32
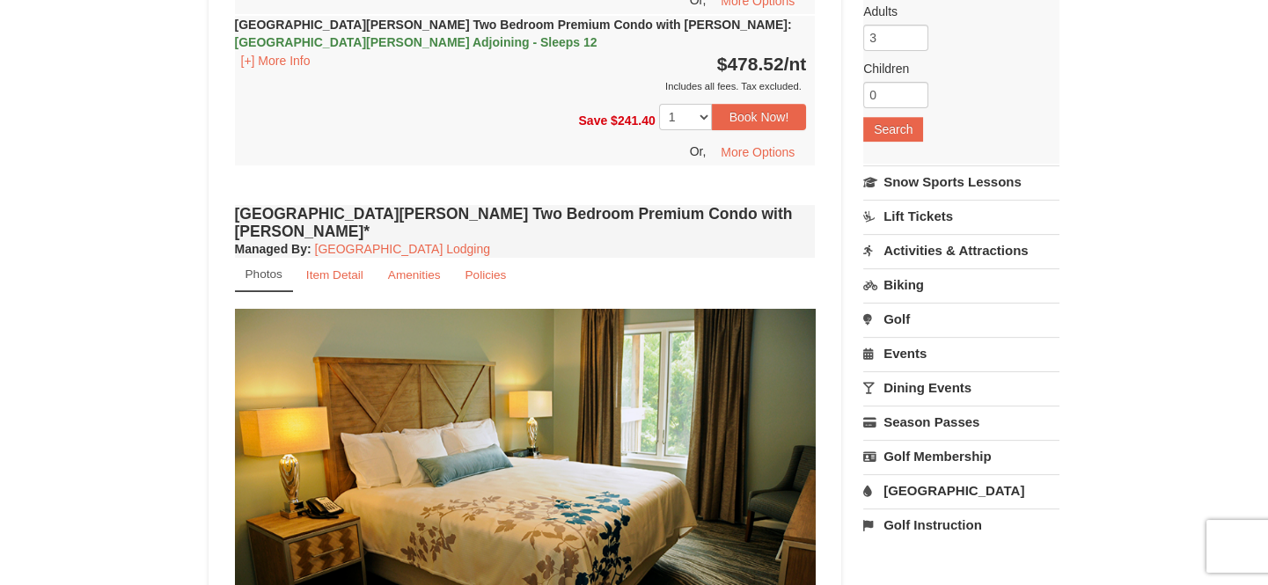
scroll to position [1371, 0]
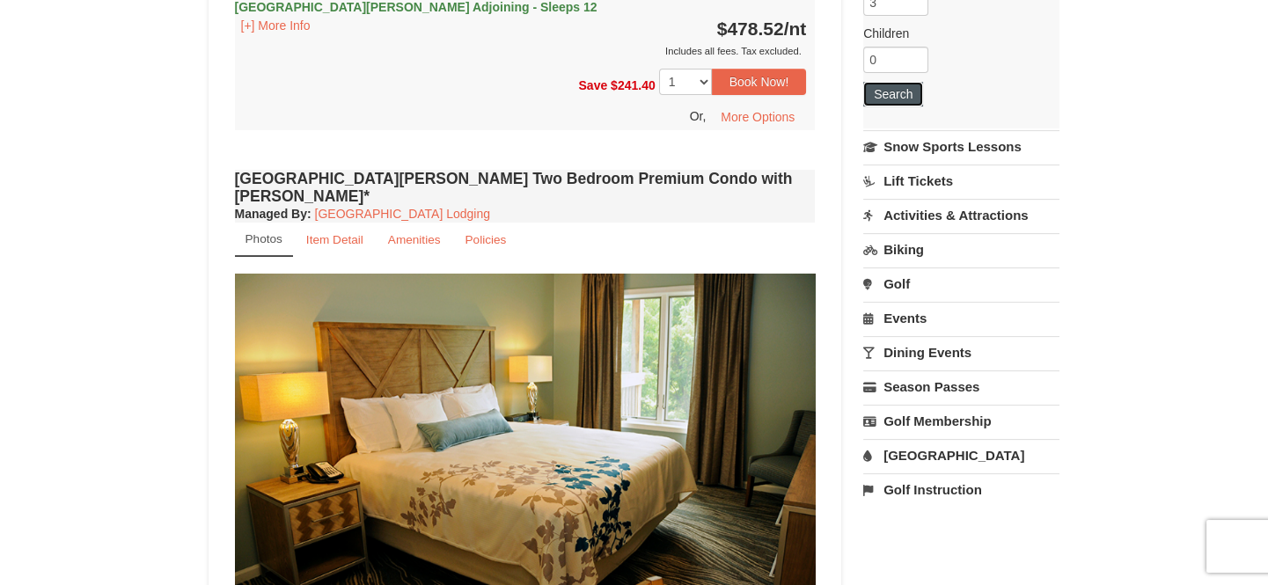
click at [895, 82] on button "Search" at bounding box center [893, 94] width 60 height 25
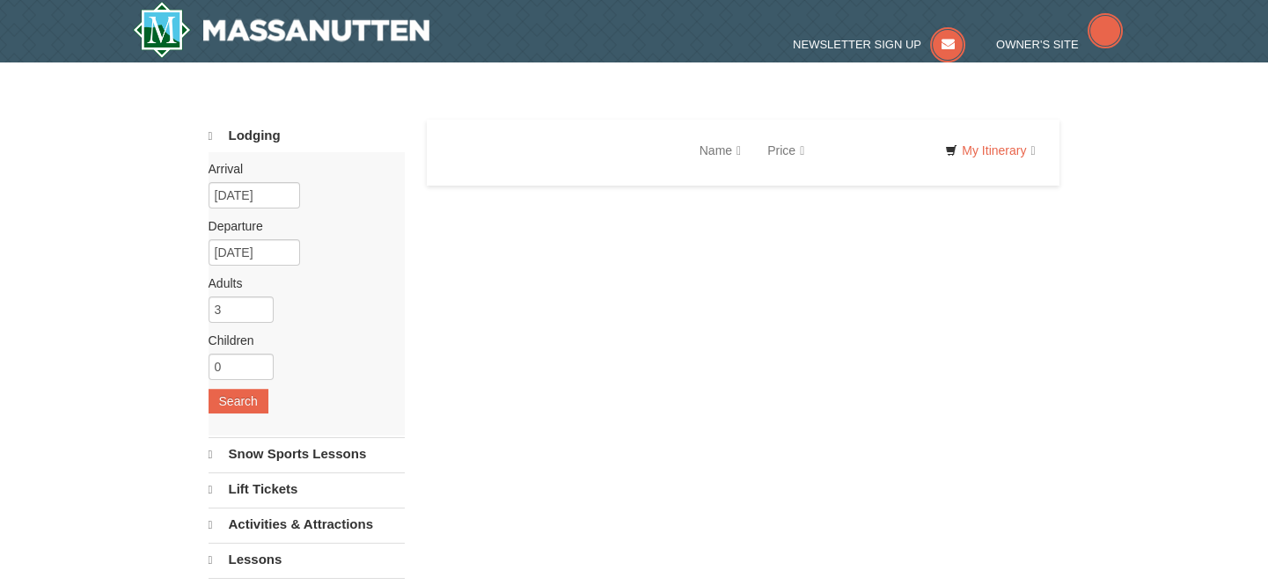
select select "9"
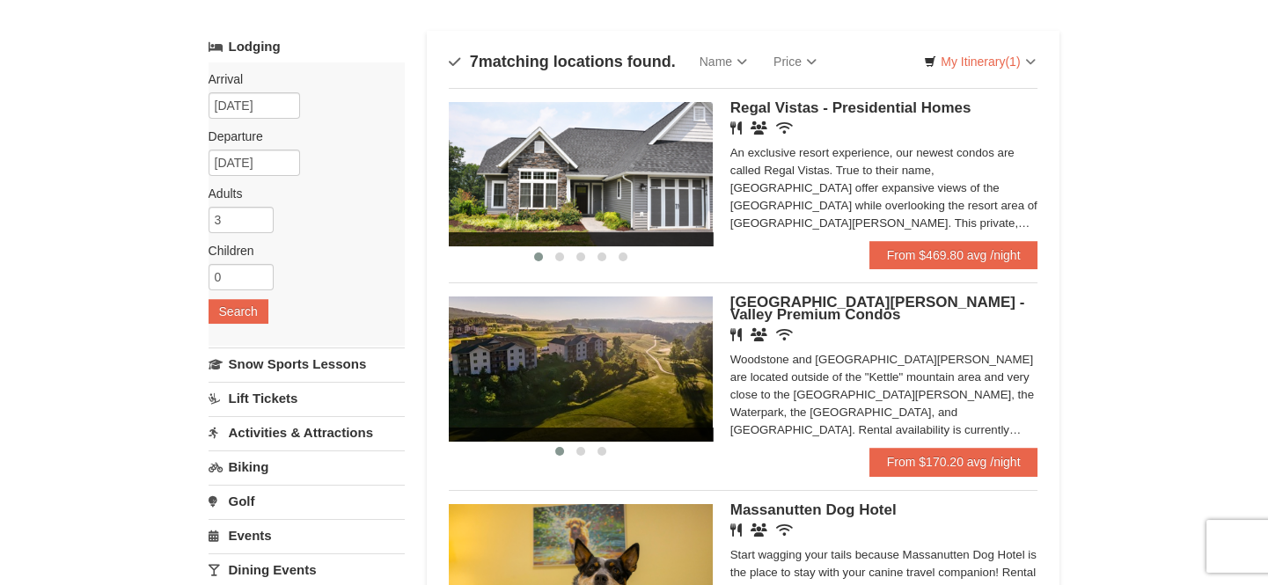
scroll to position [159, 0]
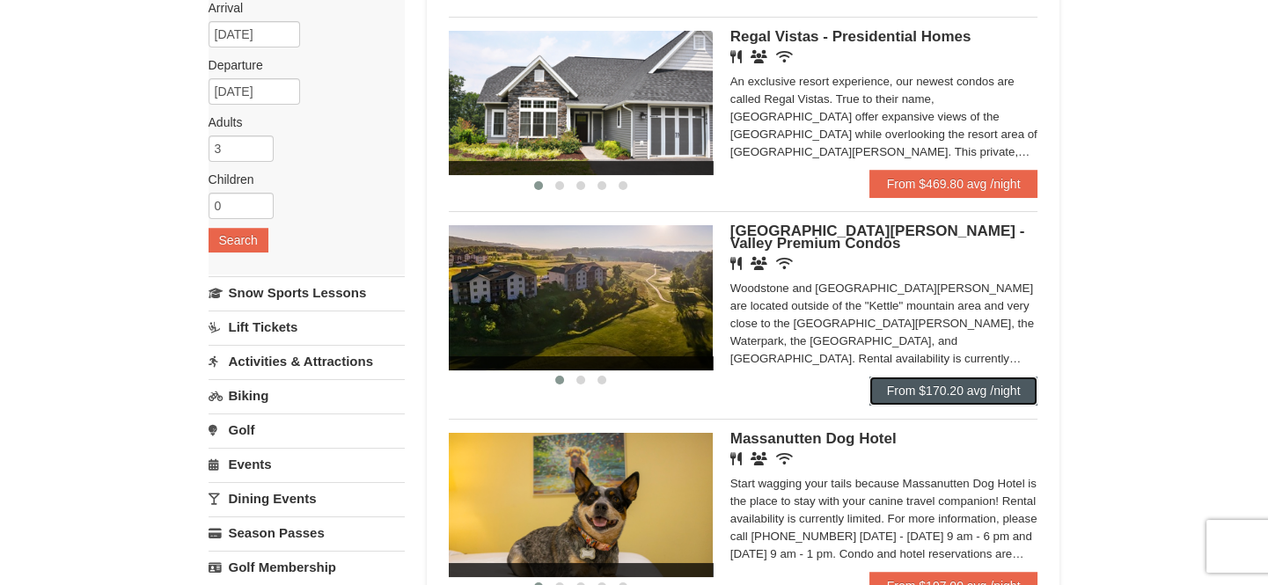
click at [976, 383] on link "From $170.20 avg /night" at bounding box center [953, 390] width 169 height 28
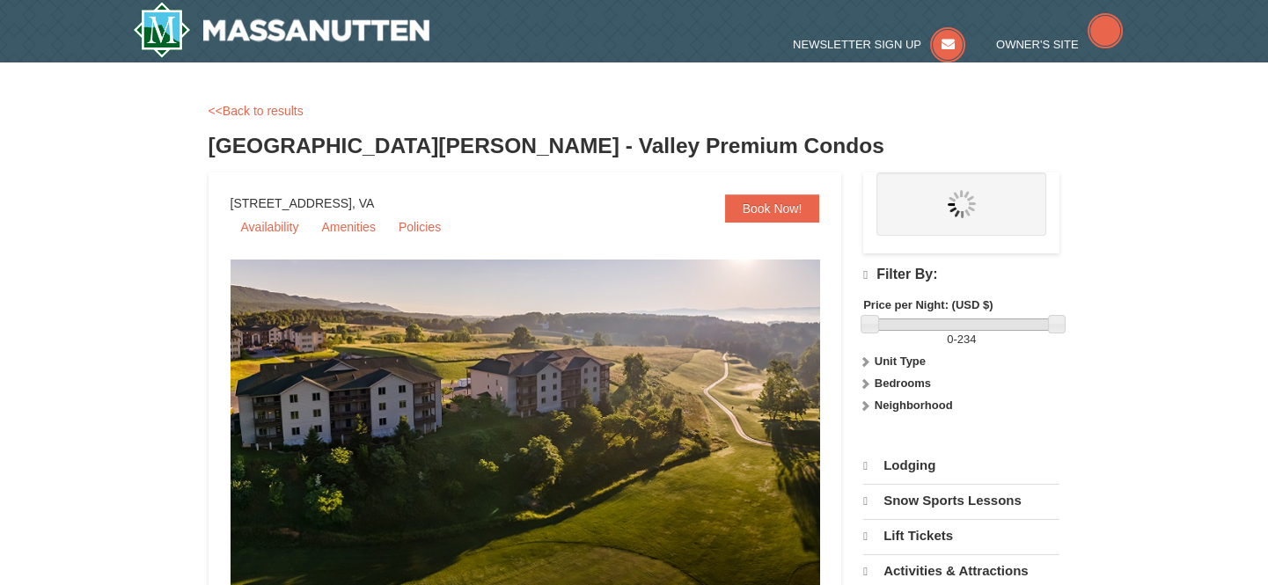
select select "9"
